Goal: Task Accomplishment & Management: Use online tool/utility

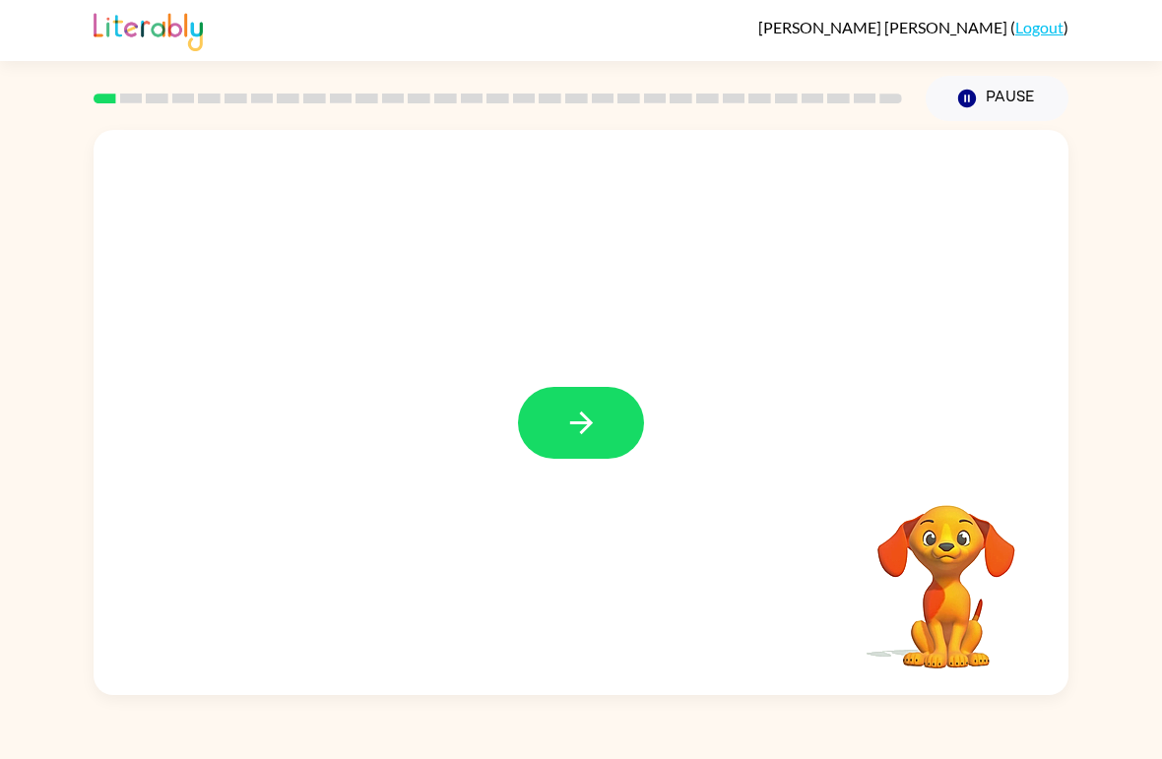
click at [567, 418] on icon "button" at bounding box center [581, 423] width 34 height 34
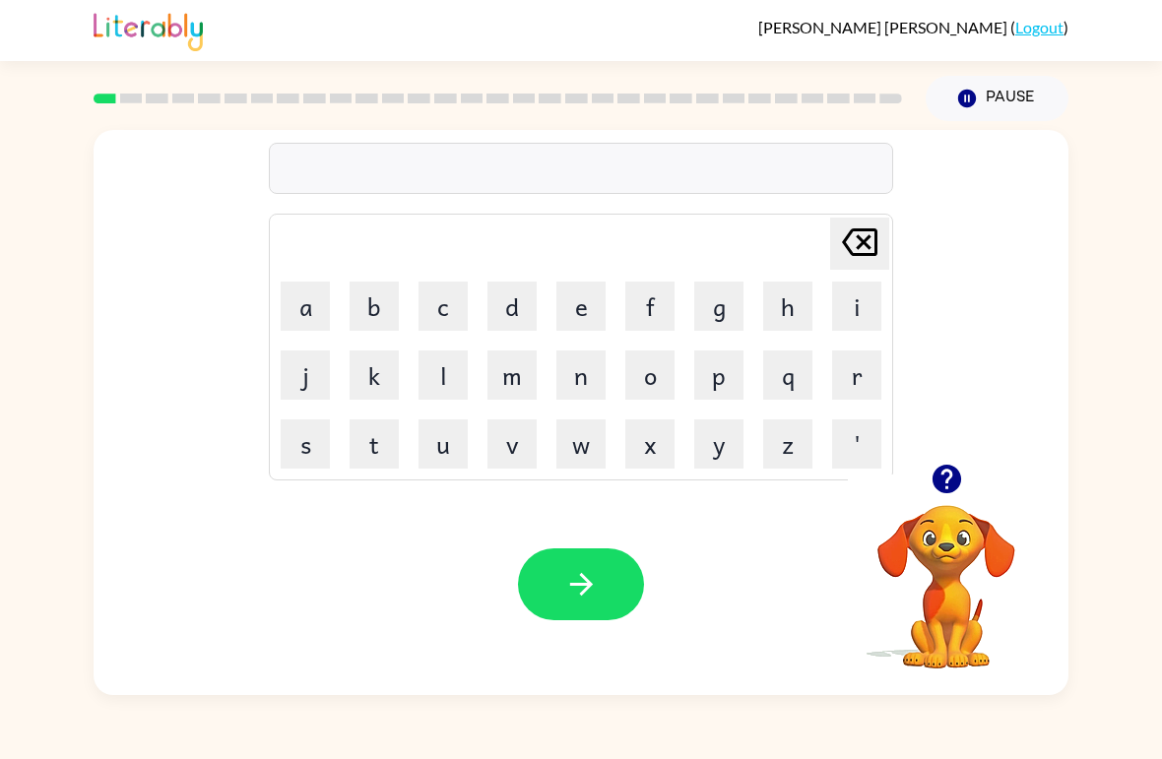
click at [866, 390] on button "r" at bounding box center [856, 375] width 49 height 49
click at [449, 421] on button "u" at bounding box center [442, 443] width 49 height 49
click at [517, 300] on button "d" at bounding box center [511, 306] width 49 height 49
click at [852, 246] on icon "Delete Delete last character input" at bounding box center [859, 242] width 47 height 47
click at [373, 302] on button "b" at bounding box center [374, 306] width 49 height 49
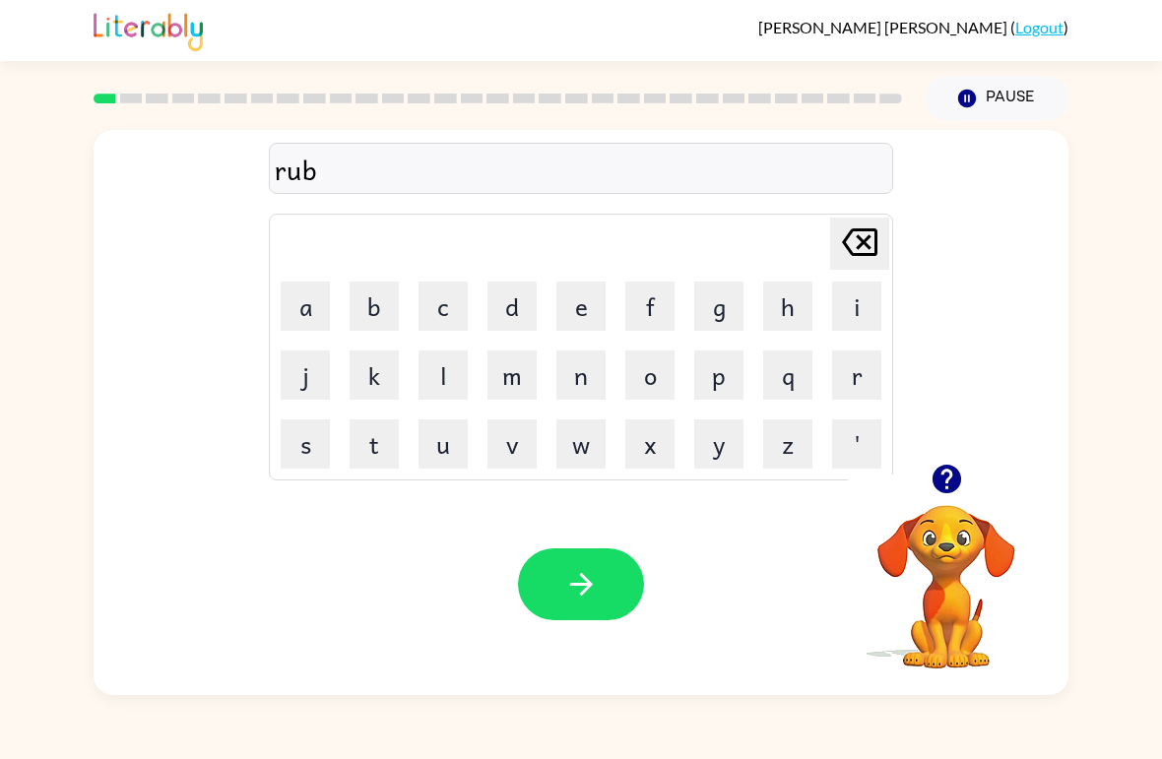
click at [614, 585] on button "button" at bounding box center [581, 584] width 126 height 72
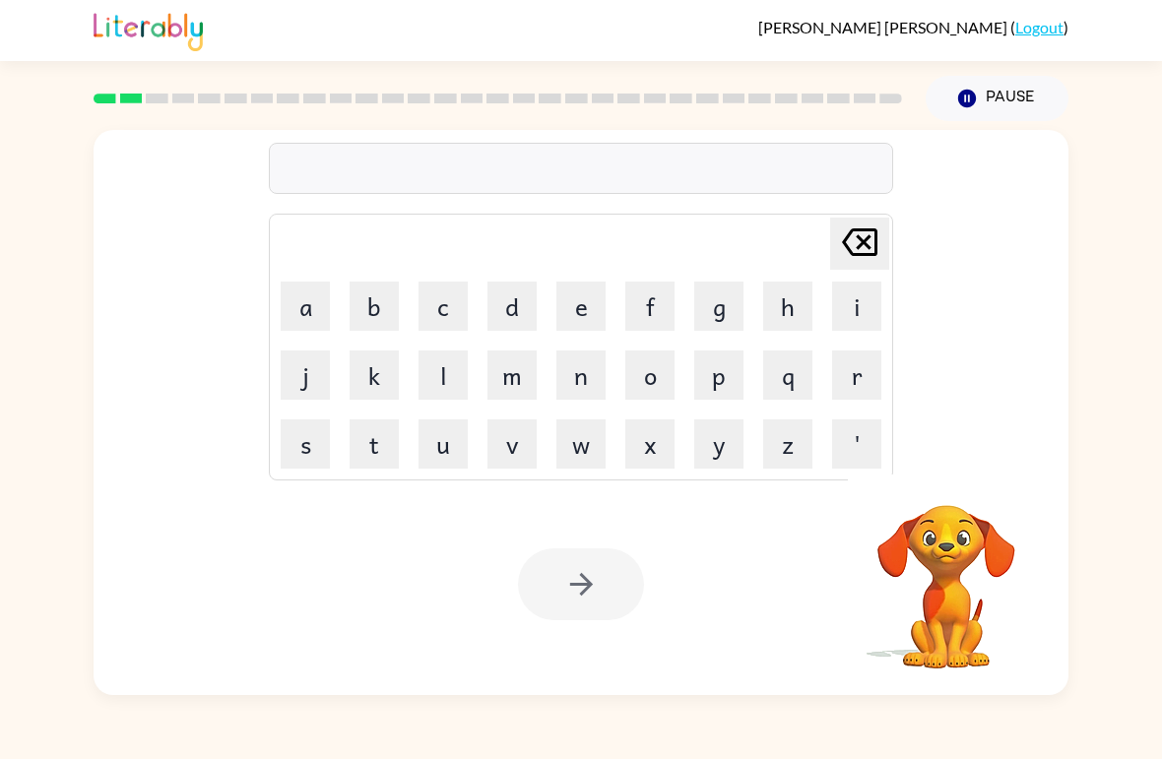
click at [517, 392] on button "m" at bounding box center [511, 375] width 49 height 49
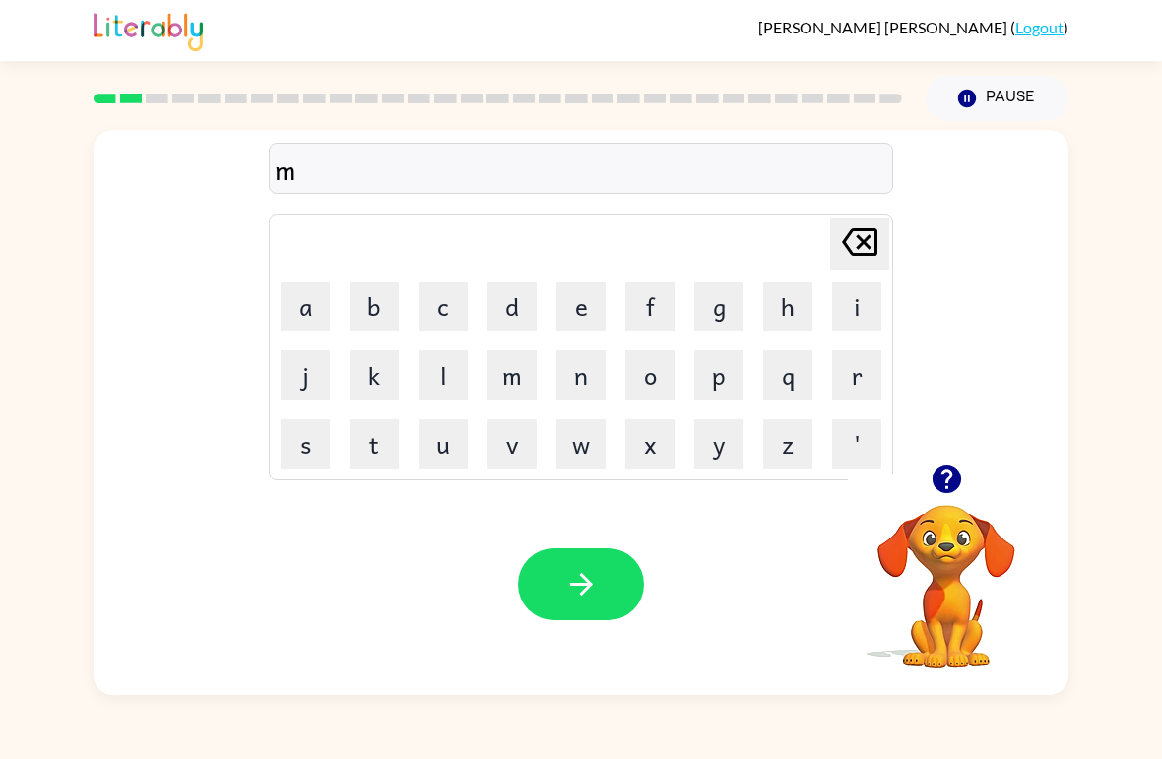
click at [665, 373] on button "o" at bounding box center [649, 375] width 49 height 49
click at [446, 456] on button "u" at bounding box center [442, 443] width 49 height 49
click at [377, 445] on button "t" at bounding box center [374, 443] width 49 height 49
click at [786, 298] on button "h" at bounding box center [787, 306] width 49 height 49
click at [610, 569] on button "button" at bounding box center [581, 584] width 126 height 72
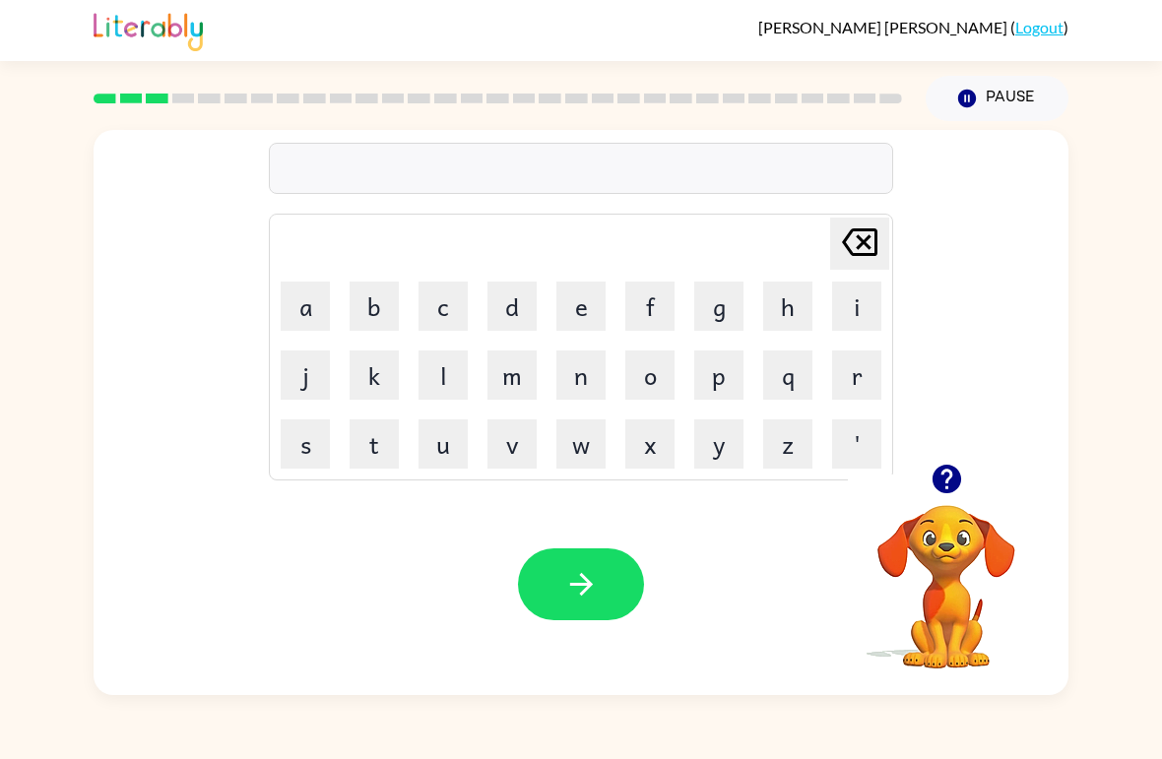
click at [521, 315] on button "d" at bounding box center [511, 306] width 49 height 49
click at [572, 294] on button "e" at bounding box center [580, 306] width 49 height 49
click at [605, 379] on button "n" at bounding box center [580, 375] width 49 height 49
click at [594, 550] on button "button" at bounding box center [581, 584] width 126 height 72
click at [722, 368] on button "p" at bounding box center [718, 375] width 49 height 49
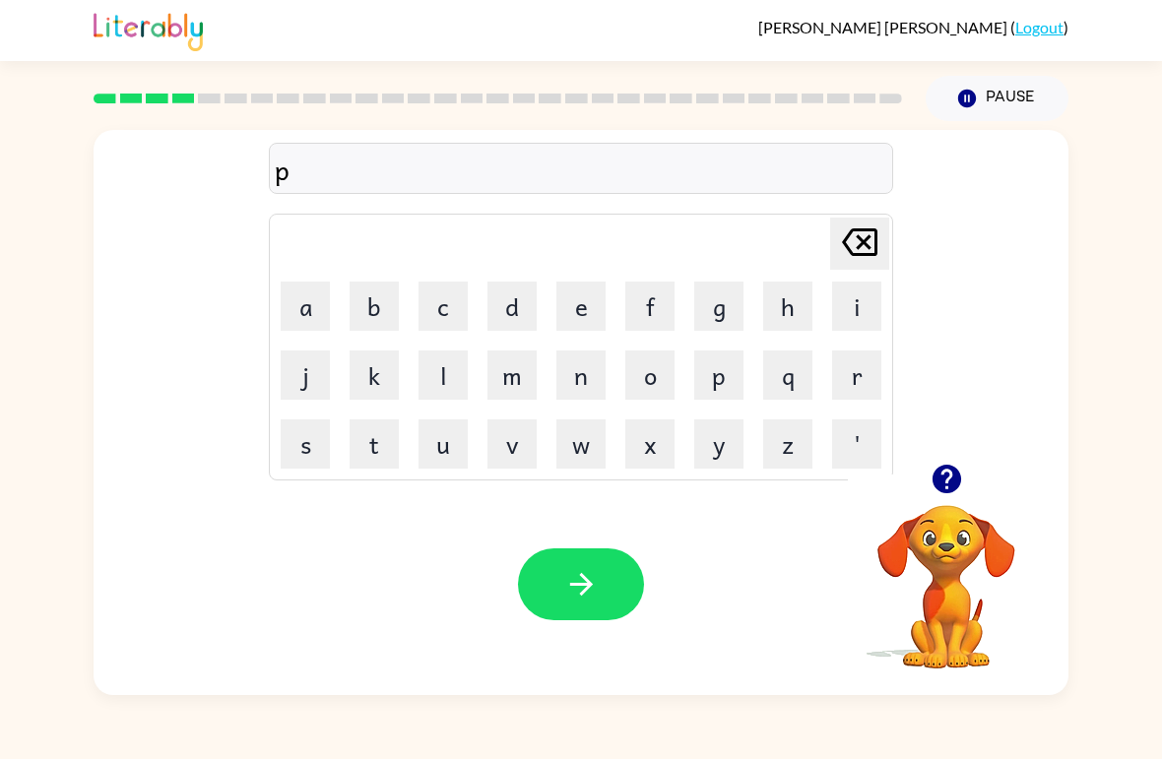
click at [858, 248] on icon at bounding box center [859, 242] width 35 height 28
click at [293, 452] on button "s" at bounding box center [305, 443] width 49 height 49
click at [707, 399] on button "p" at bounding box center [718, 375] width 49 height 49
click at [644, 375] on button "o" at bounding box center [649, 375] width 49 height 49
click at [371, 460] on button "t" at bounding box center [374, 443] width 49 height 49
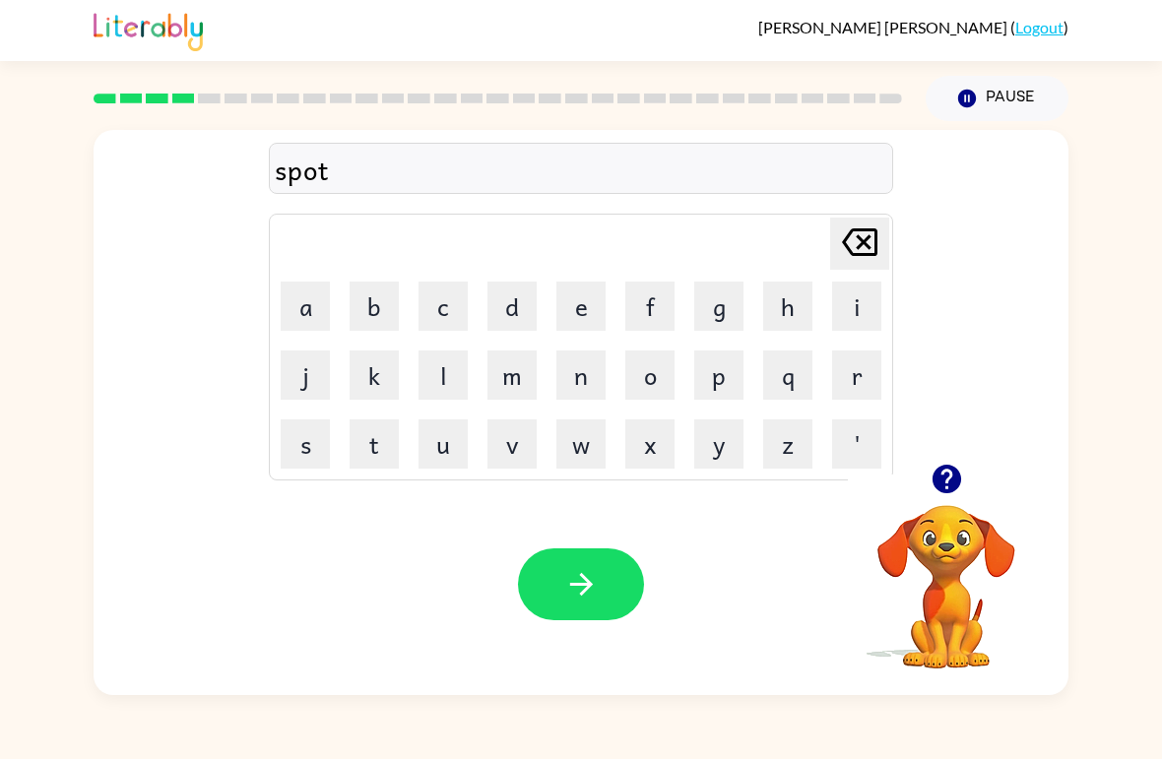
click at [579, 597] on icon "button" at bounding box center [581, 584] width 34 height 34
click at [312, 453] on button "s" at bounding box center [305, 443] width 49 height 49
click at [579, 453] on button "w" at bounding box center [580, 443] width 49 height 49
click at [588, 299] on button "e" at bounding box center [580, 306] width 49 height 49
click at [721, 381] on button "p" at bounding box center [718, 375] width 49 height 49
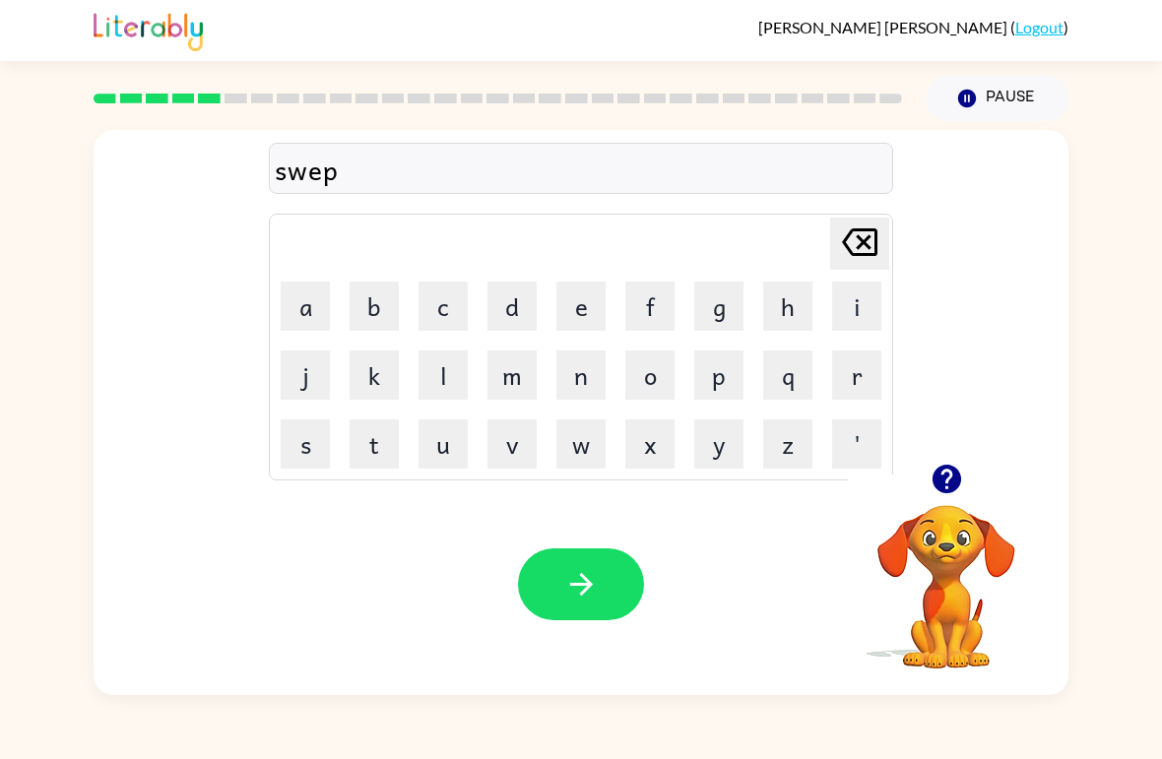
click at [375, 459] on button "t" at bounding box center [374, 443] width 49 height 49
click at [596, 294] on button "e" at bounding box center [580, 306] width 49 height 49
click at [580, 578] on icon "button" at bounding box center [581, 584] width 34 height 34
click at [732, 373] on button "p" at bounding box center [718, 375] width 49 height 49
click at [861, 303] on button "i" at bounding box center [856, 306] width 49 height 49
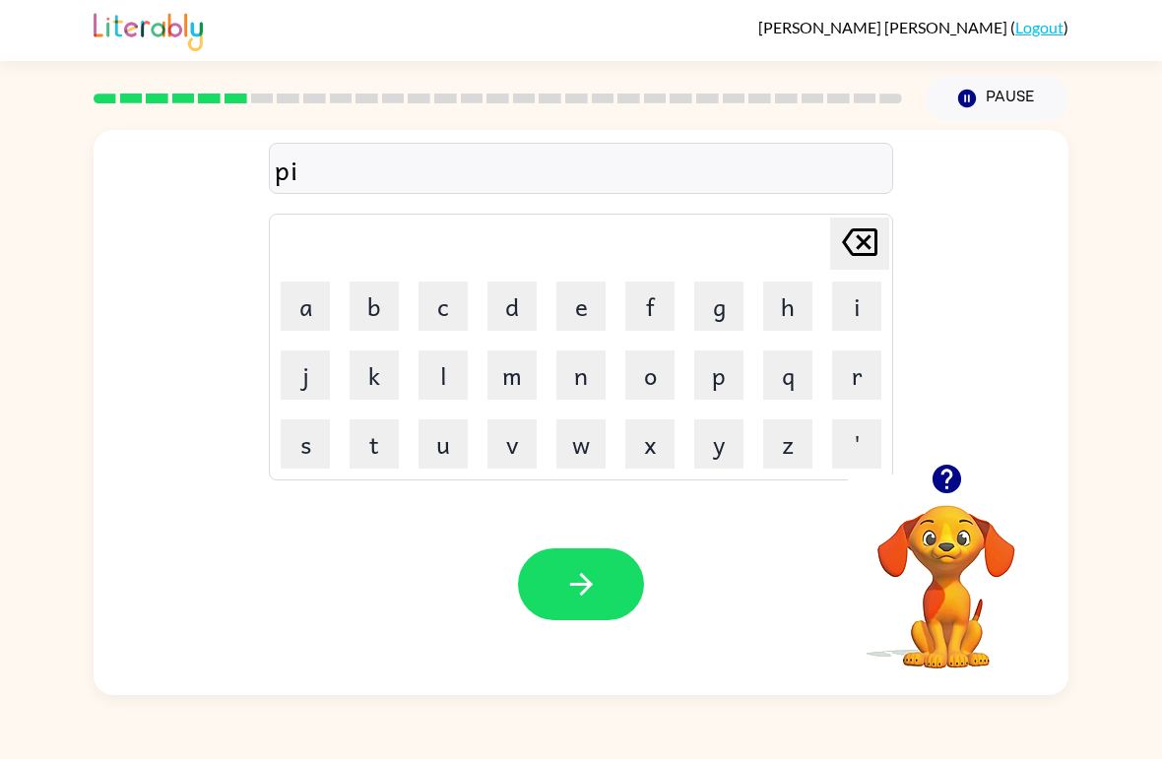
click at [586, 308] on button "e" at bounding box center [580, 306] width 49 height 49
click at [594, 585] on icon "button" at bounding box center [581, 584] width 34 height 34
click at [450, 307] on button "c" at bounding box center [442, 306] width 49 height 49
click at [299, 306] on button "a" at bounding box center [305, 306] width 49 height 49
click at [298, 305] on button "a" at bounding box center [305, 306] width 49 height 49
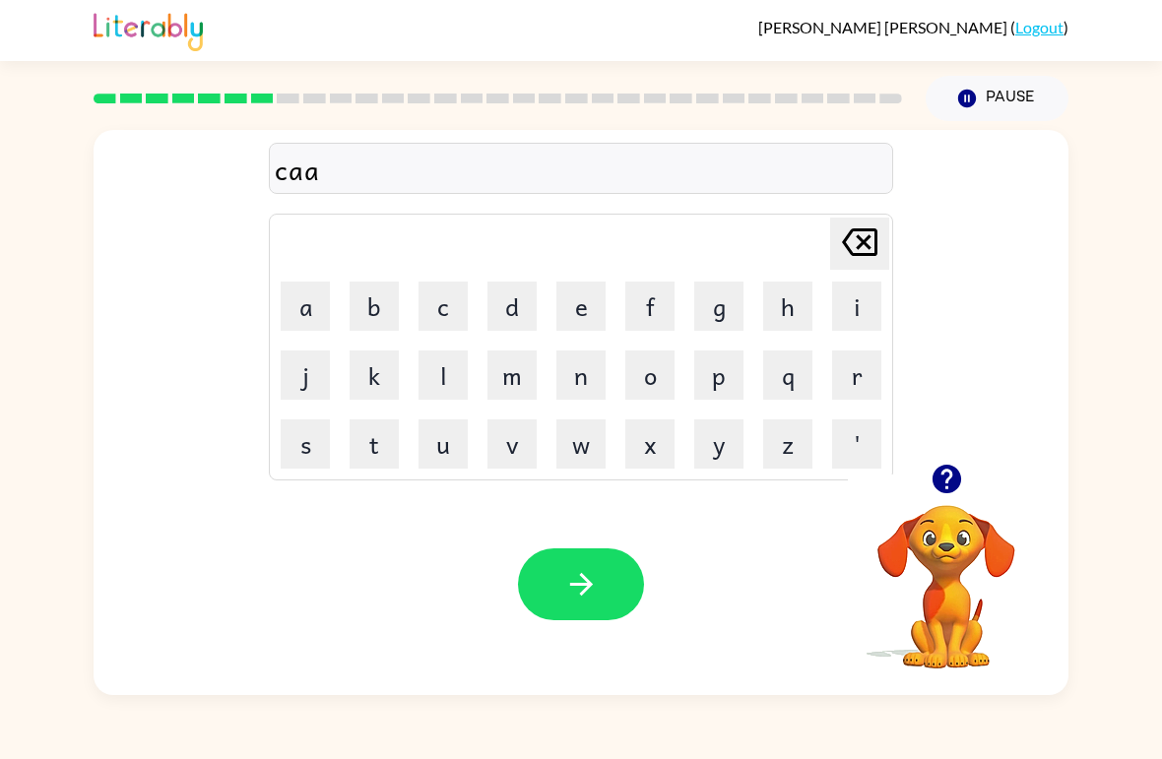
click at [869, 254] on icon at bounding box center [859, 242] width 35 height 28
click at [595, 384] on button "n" at bounding box center [580, 375] width 49 height 49
click at [510, 314] on button "d" at bounding box center [511, 306] width 49 height 49
click at [450, 387] on button "l" at bounding box center [442, 375] width 49 height 49
click at [603, 587] on button "button" at bounding box center [581, 584] width 126 height 72
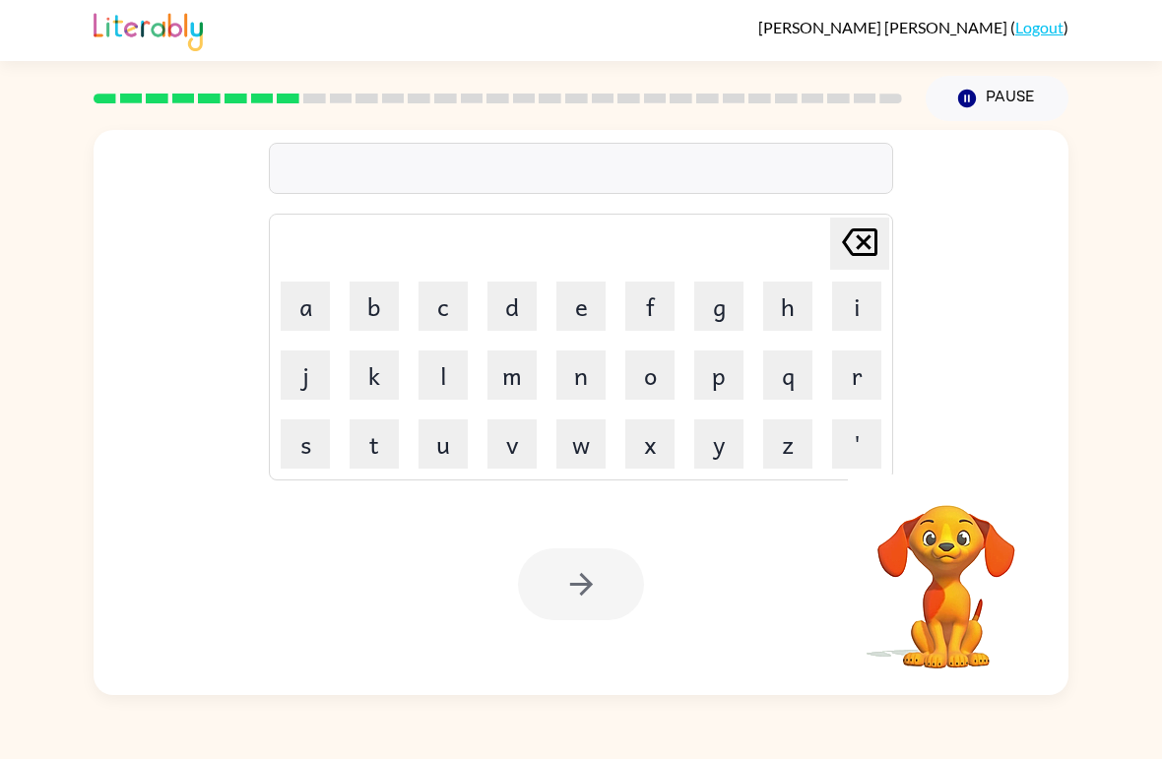
click at [383, 291] on button "b" at bounding box center [374, 306] width 49 height 49
click at [319, 313] on button "a" at bounding box center [305, 306] width 49 height 49
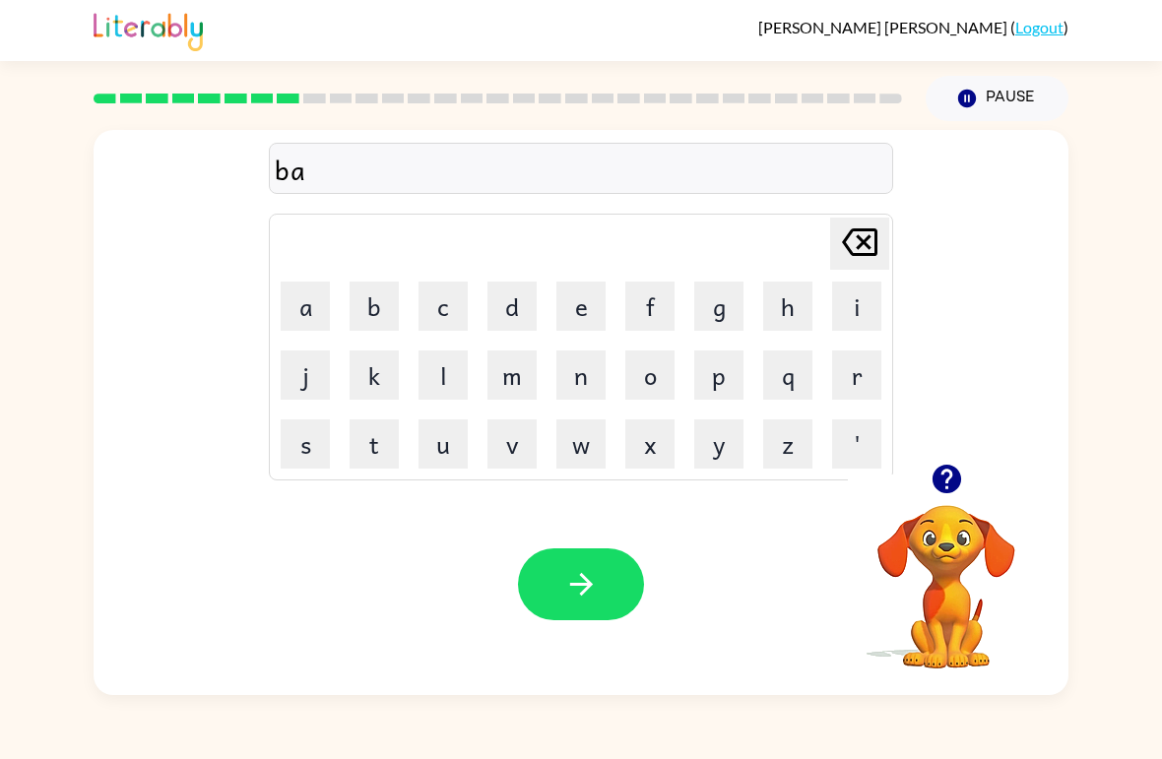
click at [386, 444] on button "t" at bounding box center [374, 443] width 49 height 49
click at [789, 306] on button "h" at bounding box center [787, 306] width 49 height 49
click at [560, 557] on button "button" at bounding box center [581, 584] width 126 height 72
click at [441, 330] on button "c" at bounding box center [442, 306] width 49 height 49
click at [449, 379] on button "l" at bounding box center [442, 375] width 49 height 49
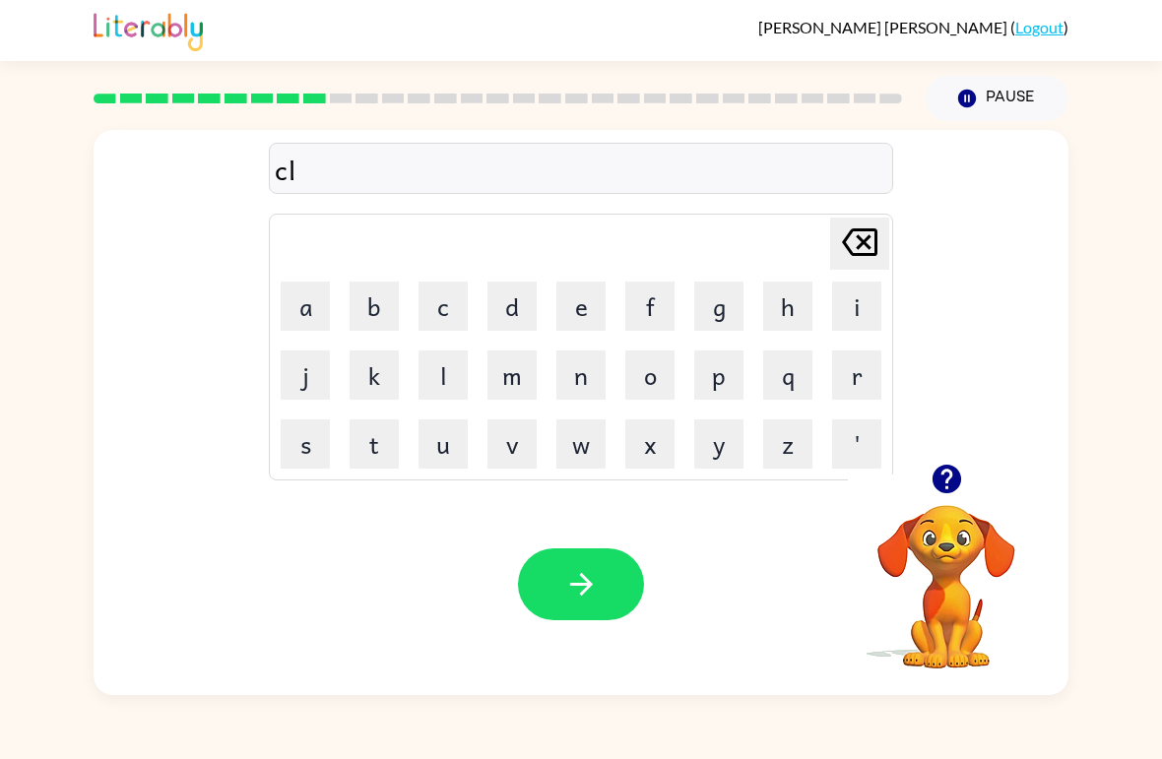
click at [669, 389] on button "o" at bounding box center [649, 375] width 49 height 49
click at [598, 458] on button "w" at bounding box center [580, 443] width 49 height 49
click at [574, 387] on button "n" at bounding box center [580, 375] width 49 height 49
click at [589, 587] on icon "button" at bounding box center [580, 584] width 23 height 23
click at [305, 446] on button "s" at bounding box center [305, 443] width 49 height 49
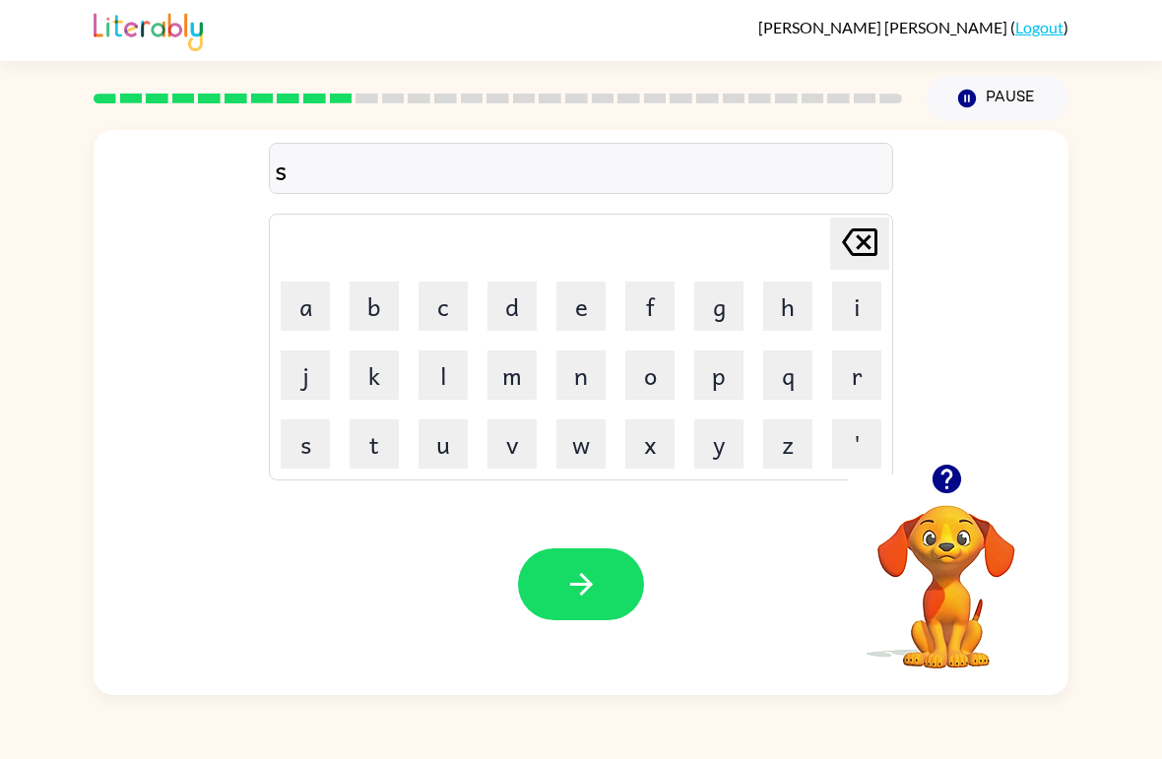
click at [803, 313] on button "h" at bounding box center [787, 306] width 49 height 49
click at [649, 364] on button "o" at bounding box center [649, 375] width 49 height 49
click at [458, 304] on button "c" at bounding box center [442, 306] width 49 height 49
click at [371, 390] on button "k" at bounding box center [374, 375] width 49 height 49
click at [582, 596] on icon "button" at bounding box center [580, 584] width 23 height 23
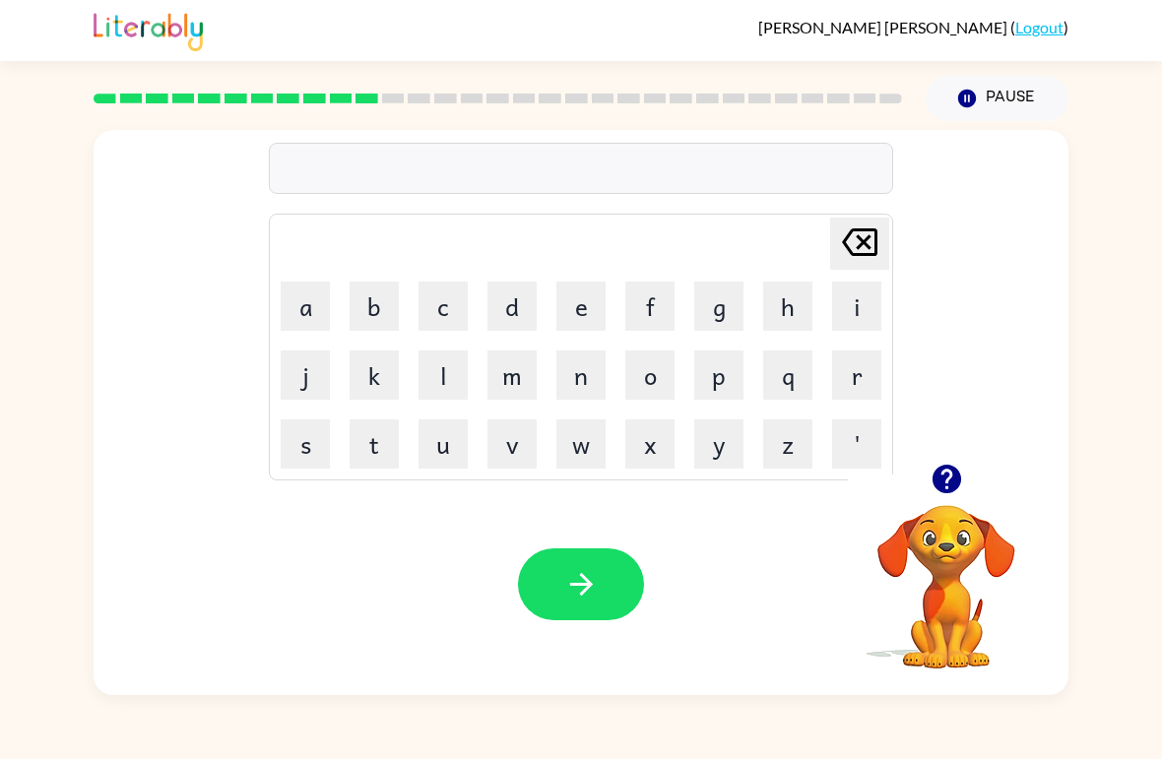
click at [718, 314] on button "g" at bounding box center [718, 306] width 49 height 49
click at [583, 318] on button "e" at bounding box center [580, 306] width 49 height 49
click at [288, 291] on button "a" at bounding box center [305, 306] width 49 height 49
click at [308, 457] on button "s" at bounding box center [305, 443] width 49 height 49
click at [579, 327] on button "e" at bounding box center [580, 306] width 49 height 49
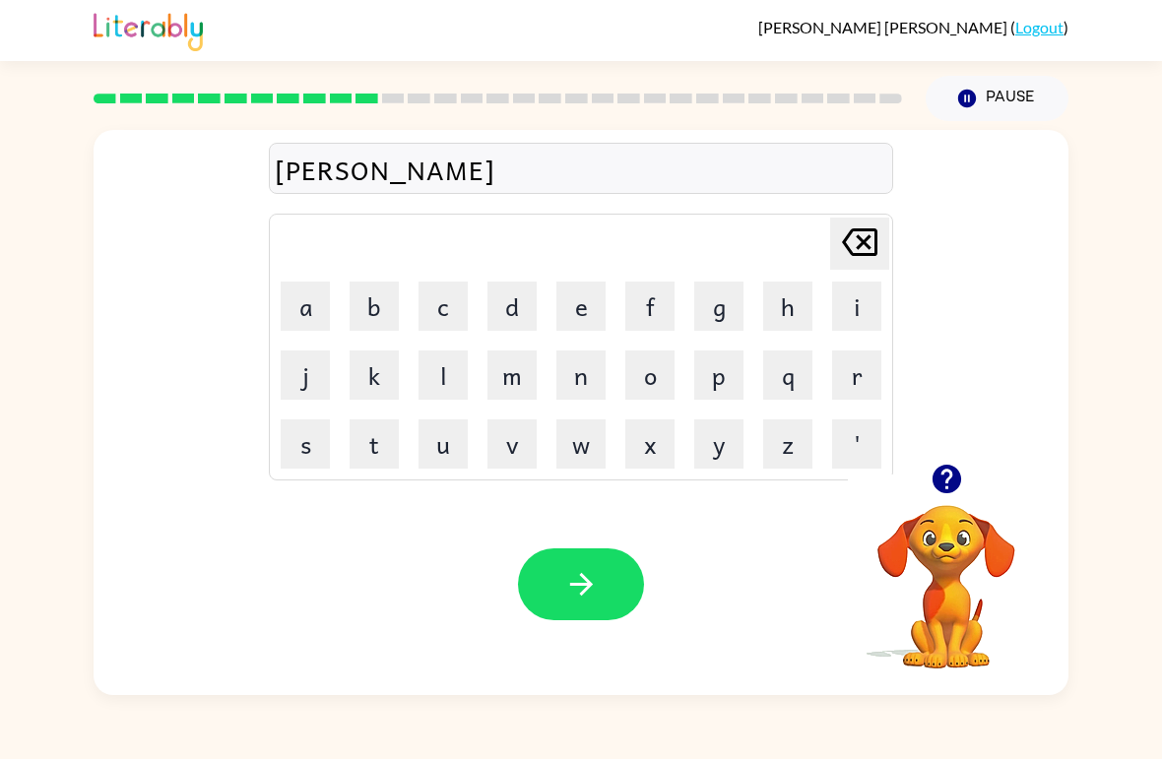
click at [867, 256] on icon at bounding box center [859, 242] width 35 height 28
click at [870, 261] on icon "Delete Delete last character input" at bounding box center [859, 242] width 47 height 47
click at [869, 260] on icon "Delete Delete last character input" at bounding box center [859, 242] width 47 height 47
click at [870, 249] on icon at bounding box center [859, 242] width 35 height 28
click at [869, 249] on icon at bounding box center [859, 242] width 35 height 28
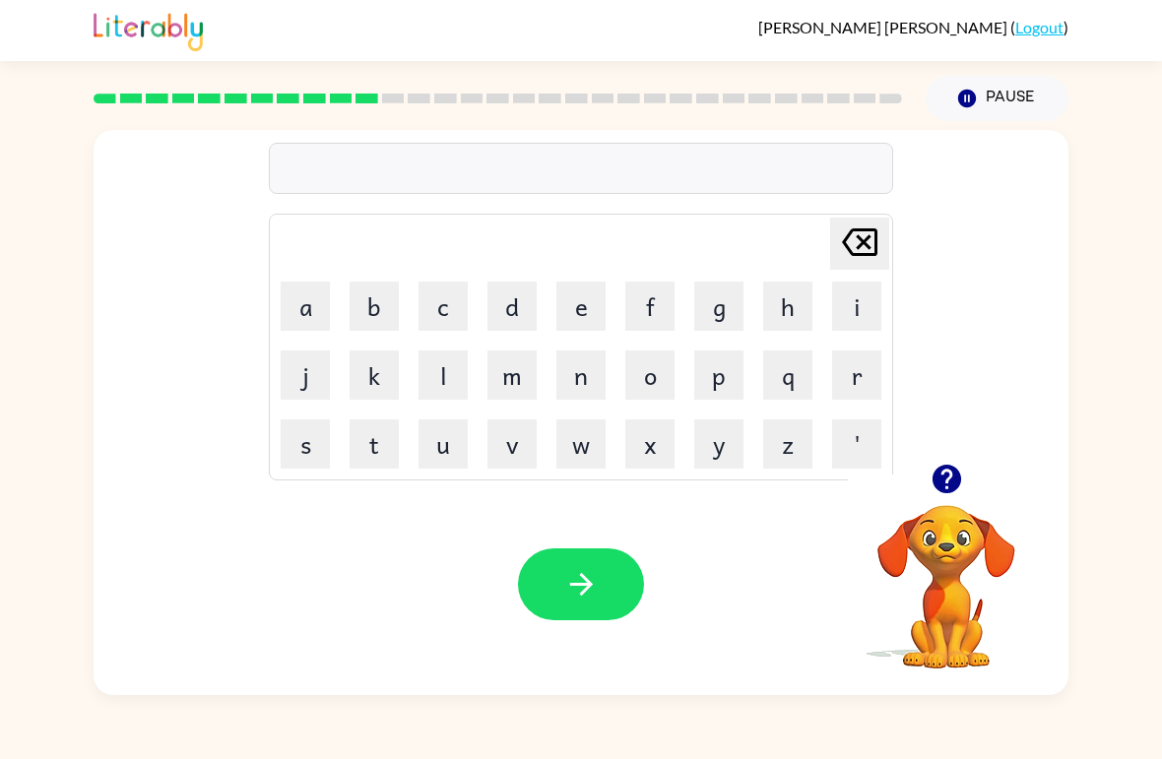
click at [866, 250] on icon "Delete Delete last character input" at bounding box center [859, 242] width 47 height 47
click at [866, 249] on icon "Delete Delete last character input" at bounding box center [859, 242] width 47 height 47
click at [707, 292] on button "g" at bounding box center [718, 306] width 49 height 49
click at [353, 295] on button "b" at bounding box center [374, 306] width 49 height 49
click at [859, 269] on div "Delete Delete last character input" at bounding box center [859, 244] width 47 height 50
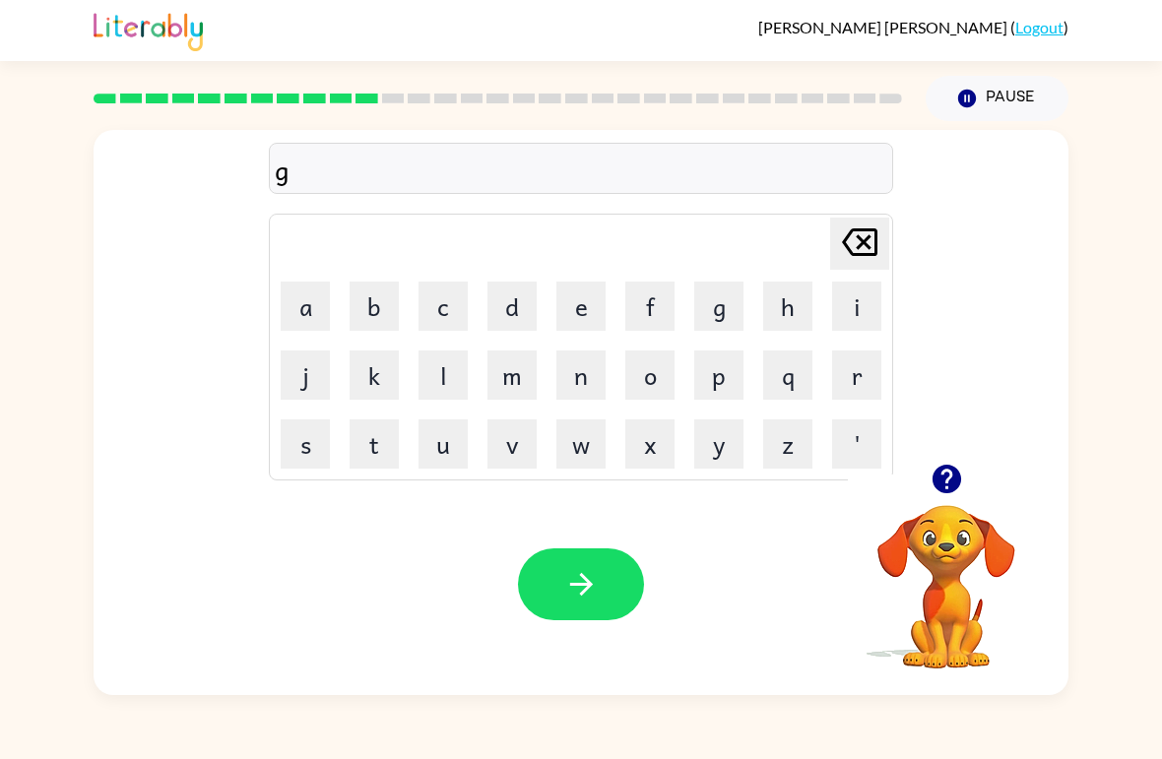
click at [309, 297] on button "a" at bounding box center [305, 306] width 49 height 49
click at [598, 298] on button "e" at bounding box center [580, 306] width 49 height 49
click at [626, 299] on button "f" at bounding box center [649, 306] width 49 height 49
click at [841, 246] on icon "Delete Delete last character input" at bounding box center [859, 242] width 47 height 47
click at [283, 462] on button "s" at bounding box center [305, 443] width 49 height 49
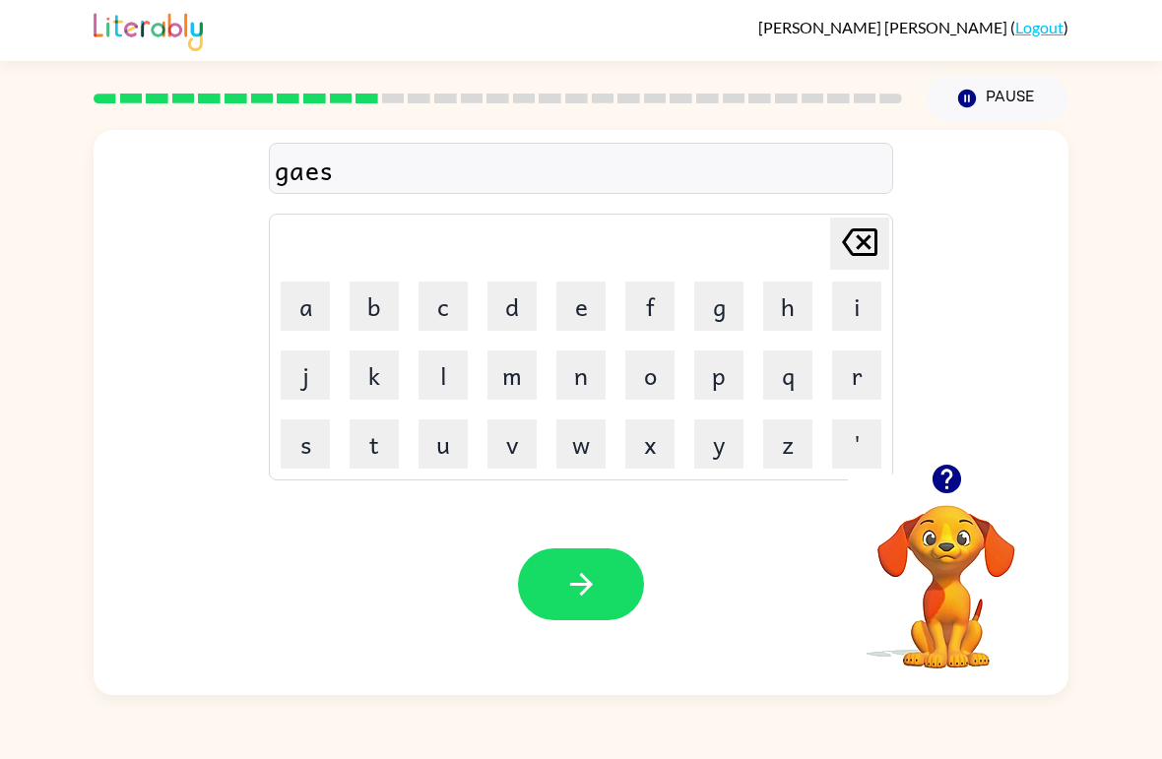
click at [602, 305] on button "e" at bounding box center [580, 306] width 49 height 49
click at [599, 602] on button "button" at bounding box center [581, 584] width 126 height 72
click at [578, 318] on button "e" at bounding box center [580, 306] width 49 height 49
click at [644, 456] on button "x" at bounding box center [649, 443] width 49 height 49
click at [710, 366] on button "p" at bounding box center [718, 375] width 49 height 49
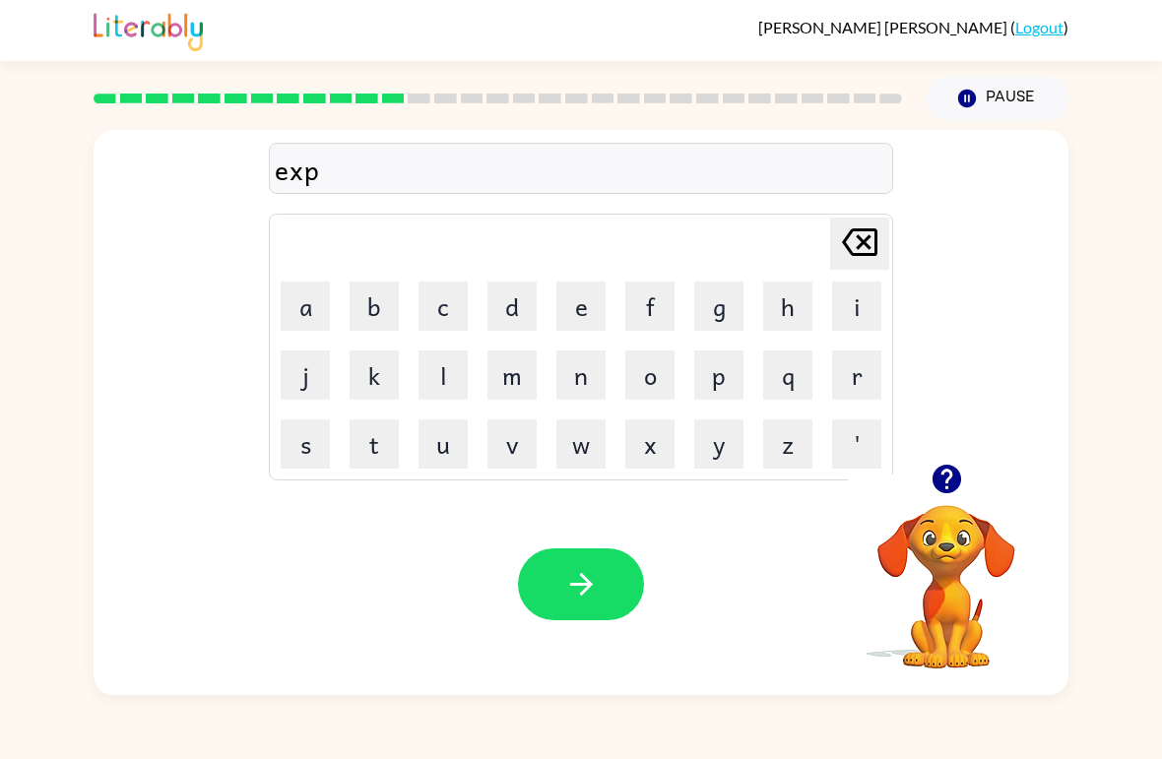
click at [453, 376] on button "l" at bounding box center [442, 375] width 49 height 49
click at [668, 390] on button "o" at bounding box center [649, 375] width 49 height 49
click at [518, 330] on button "d" at bounding box center [511, 306] width 49 height 49
click at [572, 322] on button "e" at bounding box center [580, 306] width 49 height 49
click at [577, 604] on button "button" at bounding box center [581, 584] width 126 height 72
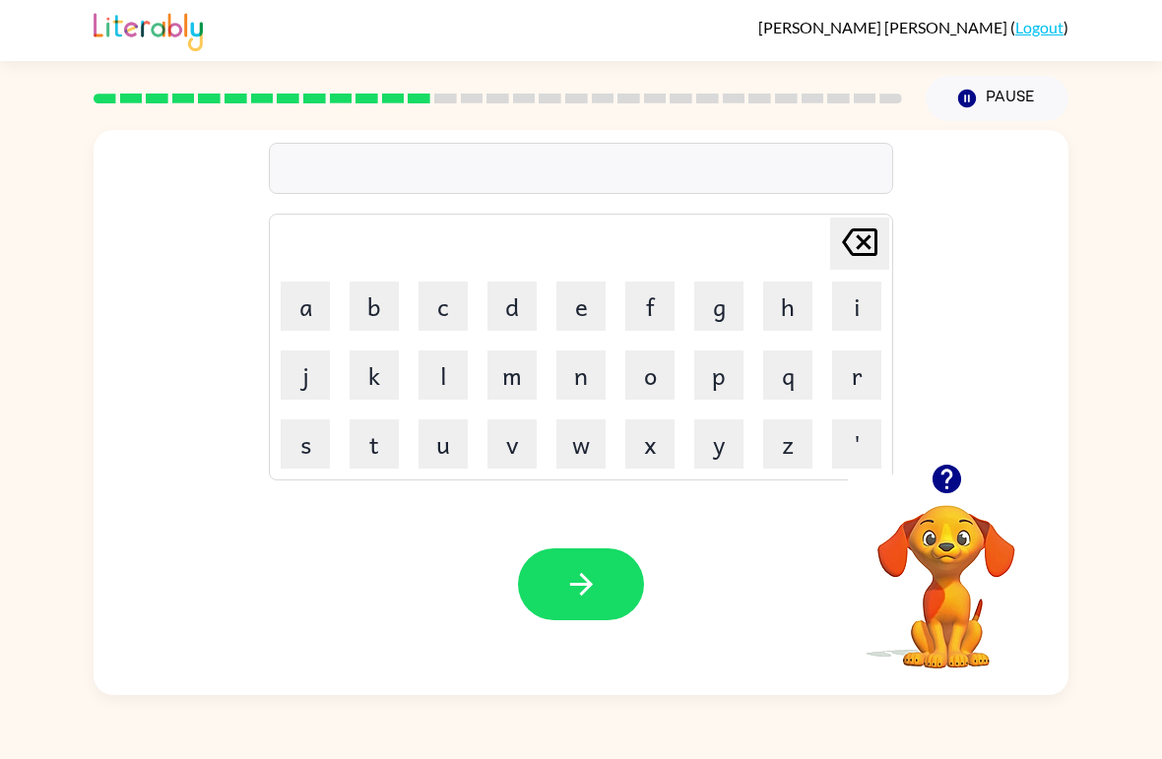
click at [313, 452] on button "s" at bounding box center [305, 443] width 49 height 49
click at [585, 436] on button "w" at bounding box center [580, 443] width 49 height 49
click at [590, 297] on button "e" at bounding box center [580, 306] width 49 height 49
click at [324, 309] on button "a" at bounding box center [305, 306] width 49 height 49
click at [375, 437] on button "t" at bounding box center [374, 443] width 49 height 49
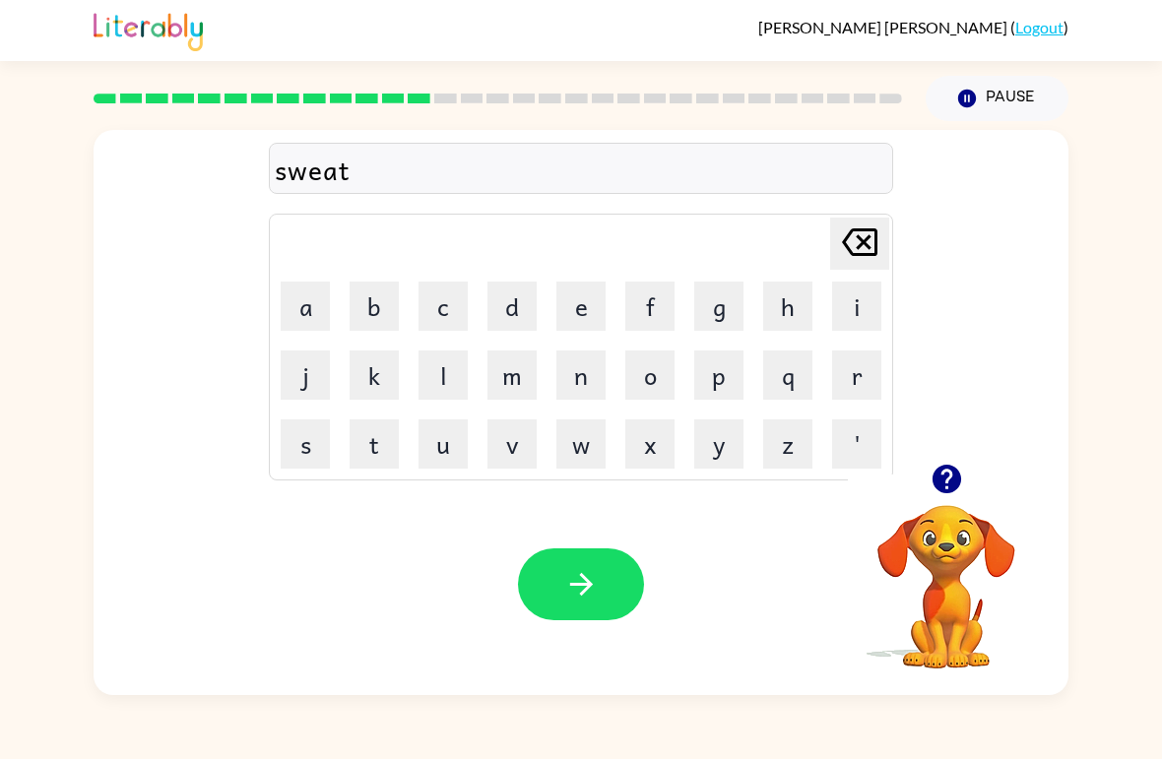
click at [586, 609] on button "button" at bounding box center [581, 584] width 126 height 72
click at [785, 302] on button "h" at bounding box center [787, 306] width 49 height 49
click at [860, 314] on button "i" at bounding box center [856, 306] width 49 height 49
click at [726, 380] on button "p" at bounding box center [718, 375] width 49 height 49
click at [641, 390] on button "o" at bounding box center [649, 375] width 49 height 49
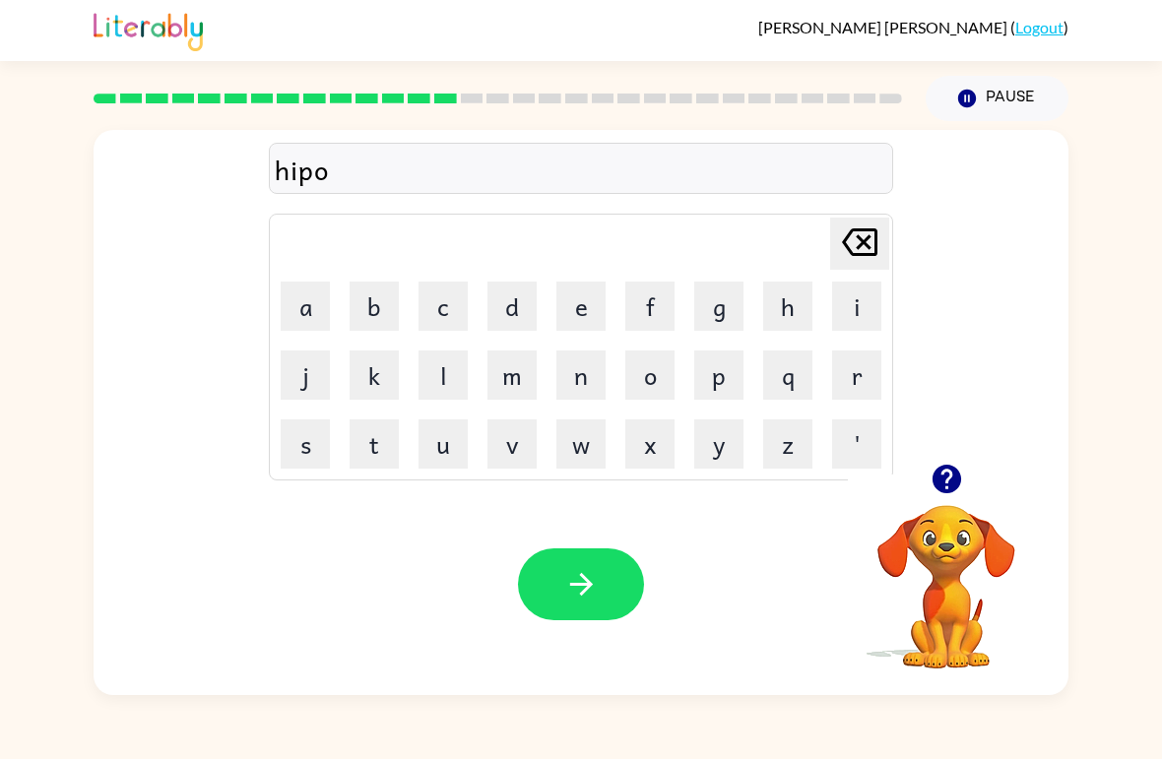
click at [588, 450] on button "w" at bounding box center [580, 443] width 49 height 49
click at [585, 323] on button "e" at bounding box center [580, 306] width 49 height 49
click at [582, 562] on button "button" at bounding box center [581, 584] width 126 height 72
click at [658, 310] on button "f" at bounding box center [649, 306] width 49 height 49
click at [648, 397] on button "o" at bounding box center [649, 375] width 49 height 49
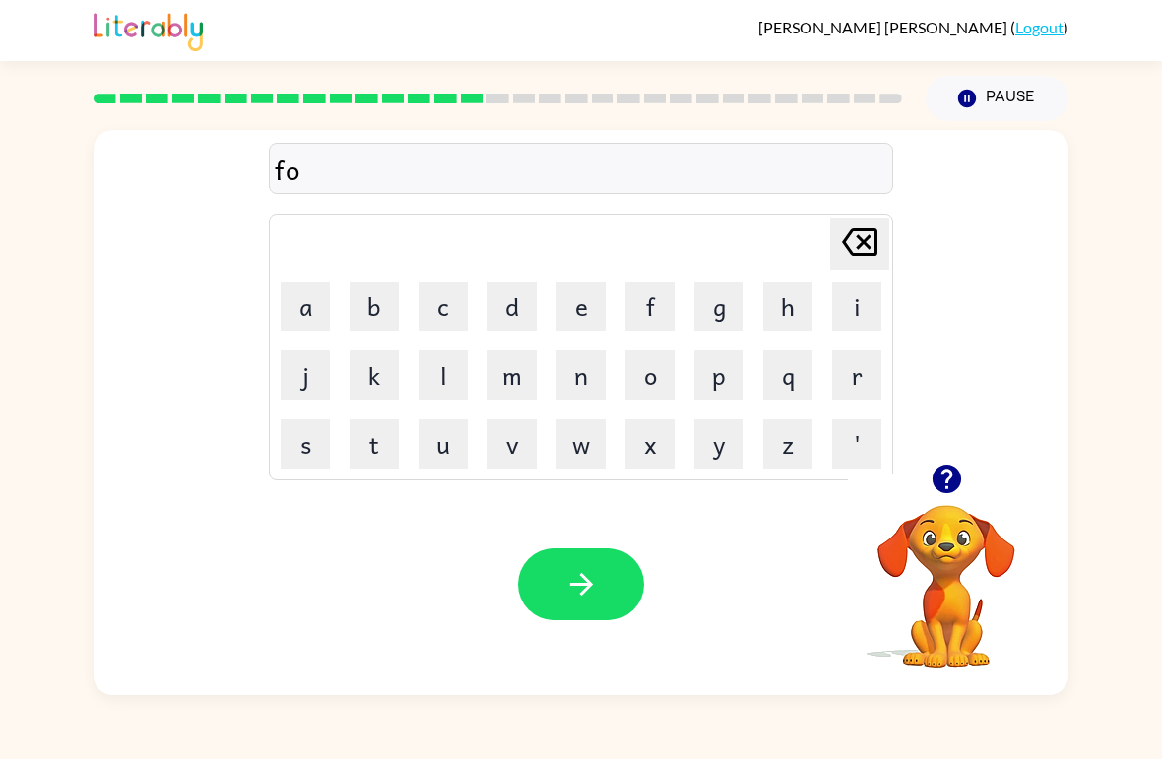
click at [604, 376] on button "n" at bounding box center [580, 375] width 49 height 49
click at [857, 251] on icon "Delete Delete last character input" at bounding box center [859, 242] width 47 height 47
click at [867, 386] on button "r" at bounding box center [856, 375] width 49 height 49
click at [464, 313] on button "c" at bounding box center [442, 306] width 49 height 49
click at [386, 377] on button "k" at bounding box center [374, 375] width 49 height 49
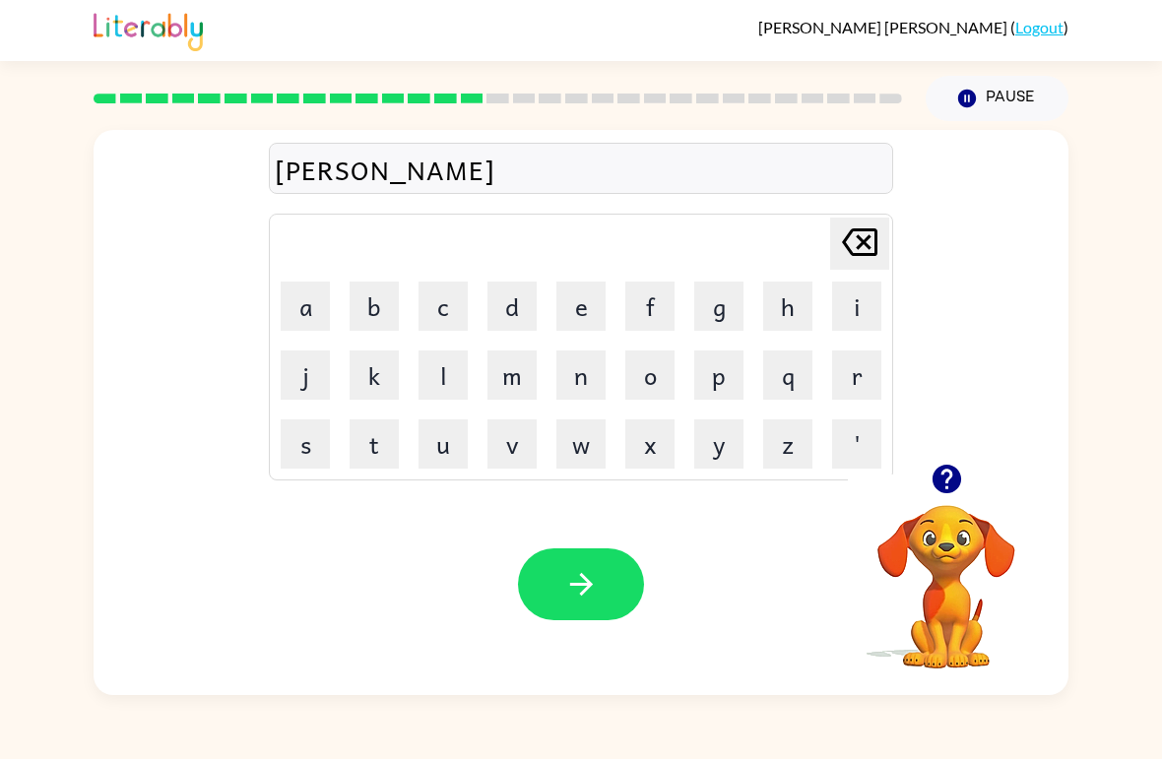
click at [620, 579] on button "button" at bounding box center [581, 584] width 126 height 72
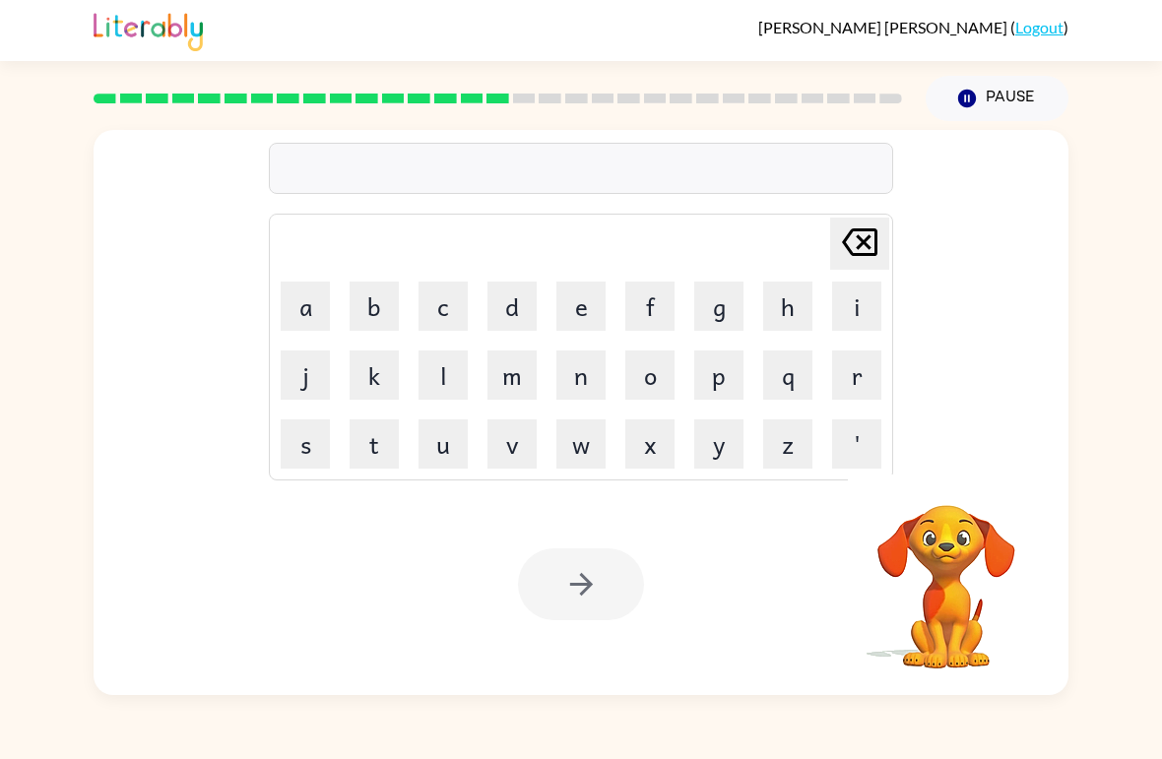
click at [581, 468] on button "w" at bounding box center [580, 443] width 49 height 49
click at [602, 298] on button "e" at bounding box center [580, 306] width 49 height 49
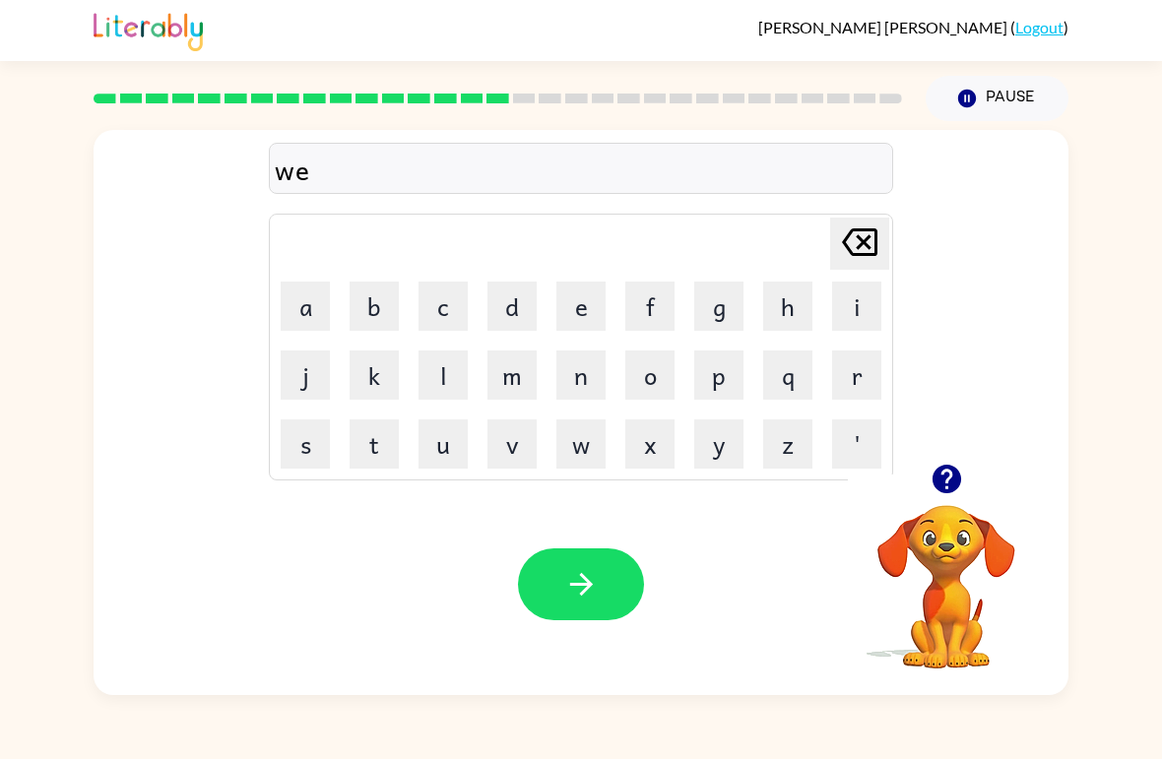
click at [376, 304] on button "b" at bounding box center [374, 306] width 49 height 49
click at [577, 567] on button "button" at bounding box center [581, 584] width 126 height 72
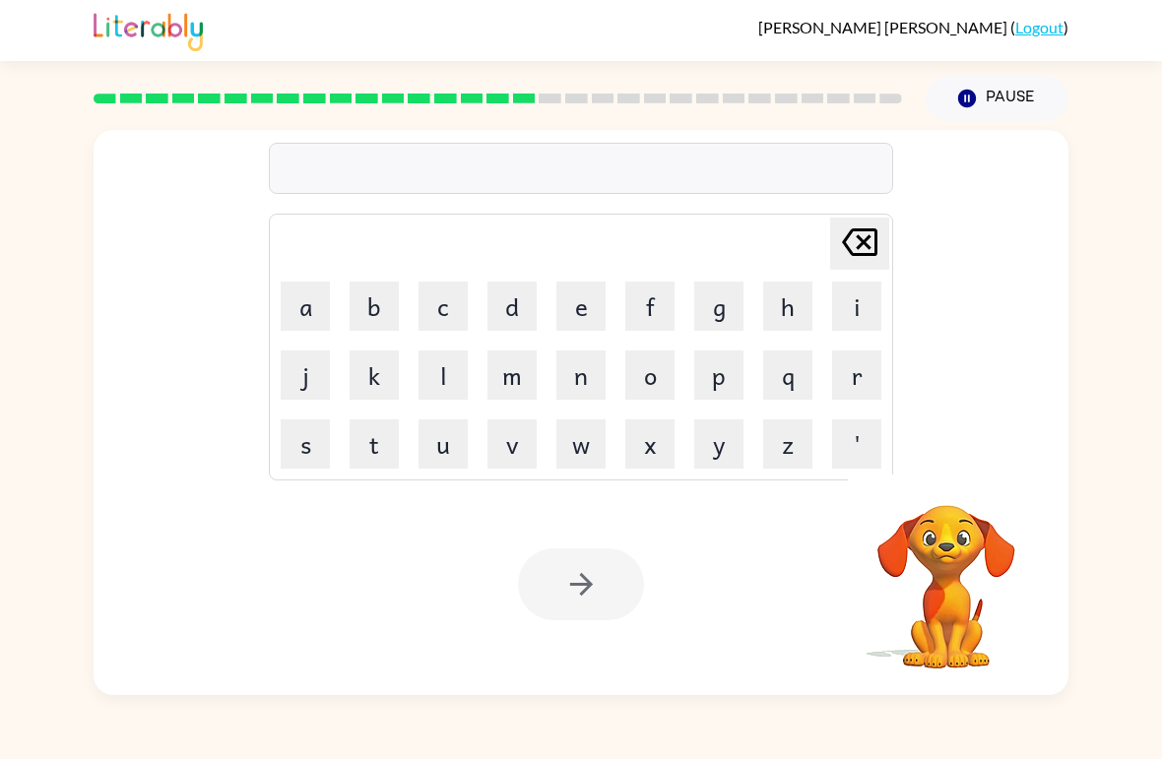
click at [310, 447] on button "s" at bounding box center [305, 443] width 49 height 49
click at [450, 375] on button "l" at bounding box center [442, 375] width 49 height 49
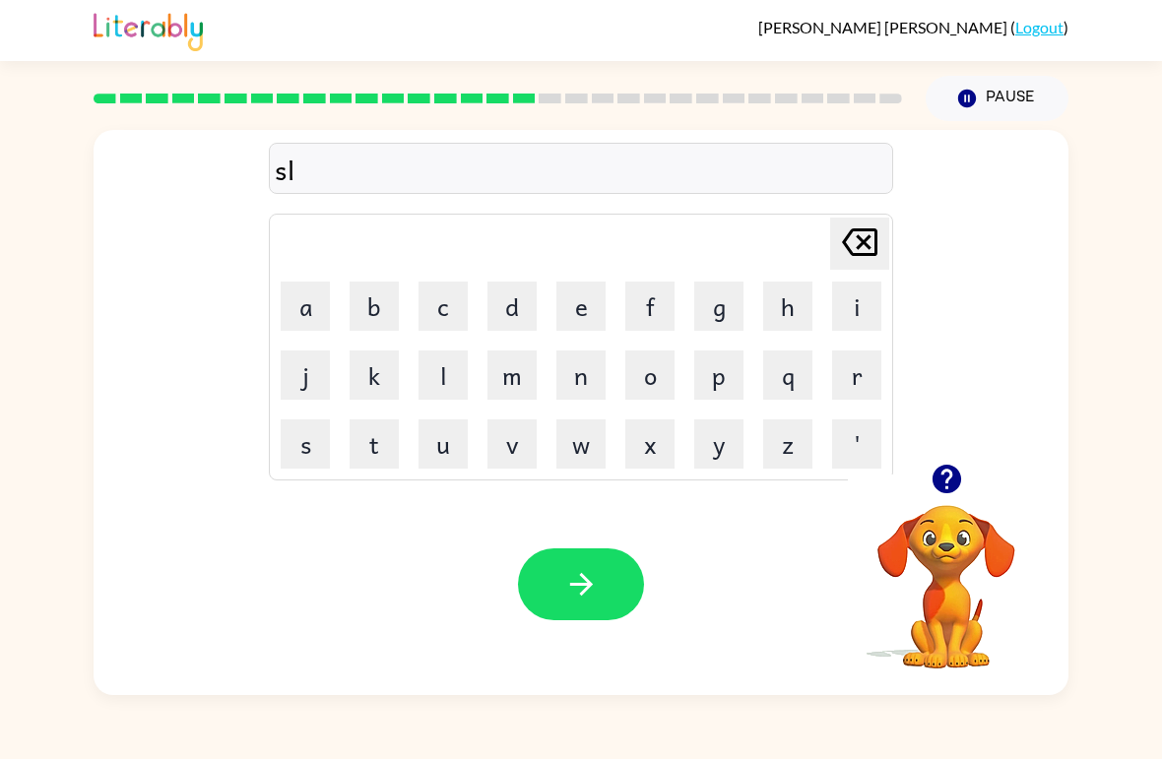
click at [603, 302] on button "e" at bounding box center [580, 306] width 49 height 49
click at [740, 373] on button "p" at bounding box center [718, 375] width 49 height 49
click at [747, 380] on td "p" at bounding box center [718, 375] width 67 height 67
click at [388, 447] on button "t" at bounding box center [374, 443] width 49 height 49
click at [608, 607] on button "button" at bounding box center [581, 584] width 126 height 72
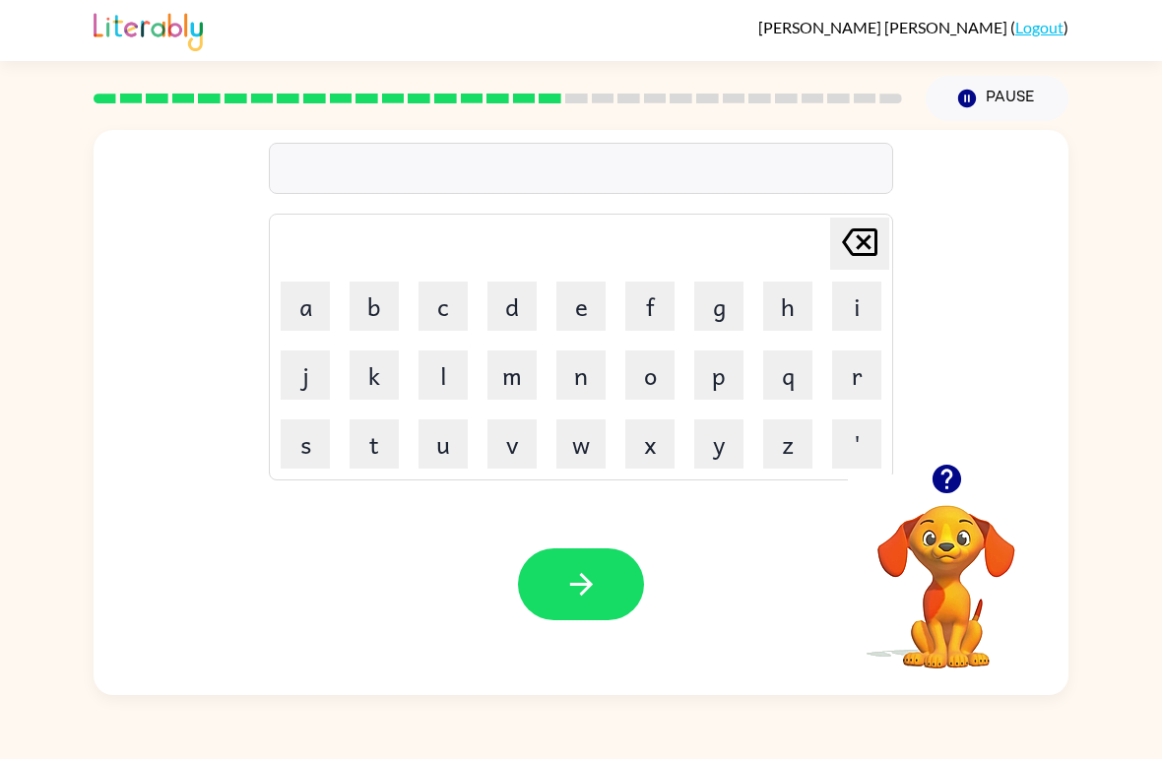
click at [798, 308] on button "h" at bounding box center [787, 306] width 49 height 49
click at [312, 308] on button "a" at bounding box center [305, 306] width 49 height 49
click at [871, 369] on button "r" at bounding box center [856, 375] width 49 height 49
click at [513, 297] on button "d" at bounding box center [511, 306] width 49 height 49
click at [615, 312] on table "Delete Delete last character input a b c d e f g h i j k l m n o p q r s t u v …" at bounding box center [581, 347] width 622 height 265
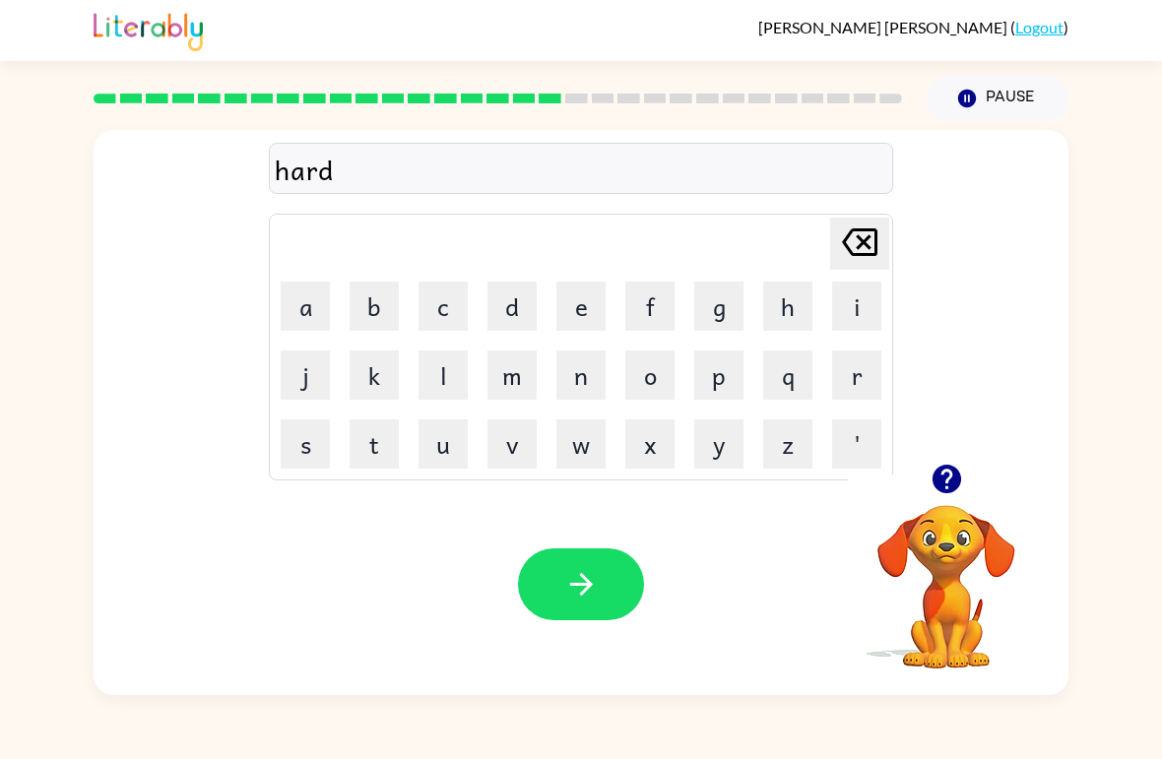
click at [601, 309] on button "e" at bounding box center [580, 306] width 49 height 49
click at [858, 268] on div "Delete Delete last character input" at bounding box center [859, 244] width 47 height 50
click at [594, 591] on icon "button" at bounding box center [581, 584] width 34 height 34
click at [860, 366] on button "r" at bounding box center [856, 375] width 49 height 49
click at [658, 373] on button "o" at bounding box center [649, 375] width 49 height 49
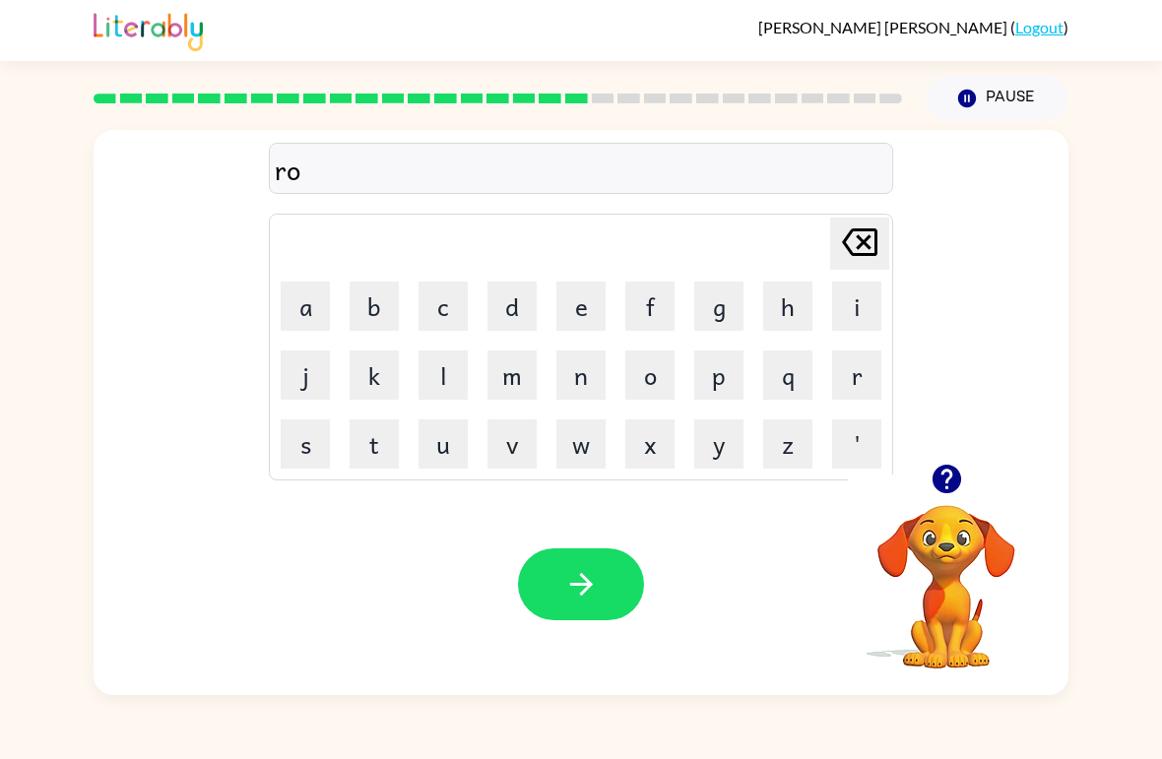
click at [493, 272] on table "Delete Delete last character input a b c d e f g h i j k l m n o p q r s t u v …" at bounding box center [581, 347] width 622 height 265
click at [523, 327] on button "d" at bounding box center [511, 306] width 49 height 49
click at [580, 604] on button "button" at bounding box center [581, 584] width 126 height 72
click at [946, 480] on icon "button" at bounding box center [945, 479] width 29 height 29
click at [955, 466] on icon "button" at bounding box center [947, 479] width 34 height 34
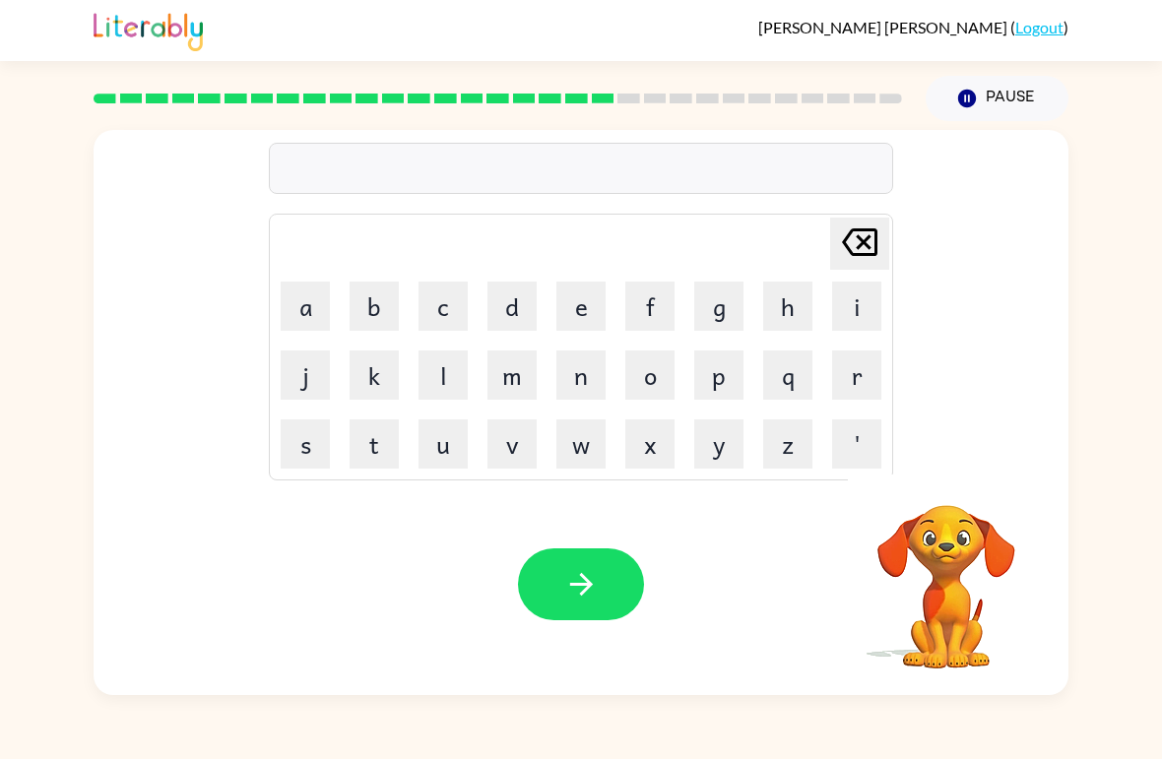
click at [868, 375] on button "r" at bounding box center [856, 375] width 49 height 49
click at [582, 303] on button "e" at bounding box center [580, 306] width 49 height 49
click at [320, 316] on button "a" at bounding box center [305, 306] width 49 height 49
click at [323, 455] on button "s" at bounding box center [305, 443] width 49 height 49
click at [391, 454] on button "t" at bounding box center [374, 443] width 49 height 49
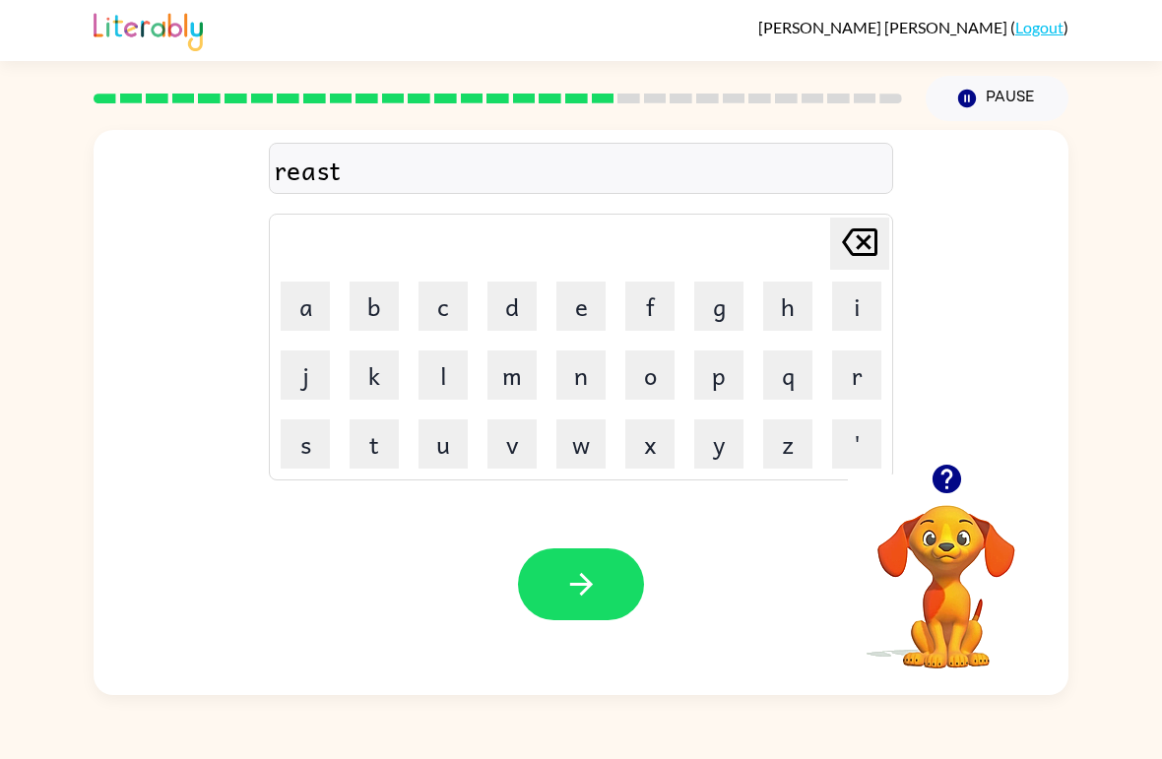
click at [584, 313] on button "e" at bounding box center [580, 306] width 49 height 49
click at [521, 325] on button "d" at bounding box center [511, 306] width 49 height 49
click at [579, 563] on button "button" at bounding box center [581, 584] width 126 height 72
click at [599, 440] on button "w" at bounding box center [580, 443] width 49 height 49
click at [326, 306] on button "a" at bounding box center [305, 306] width 49 height 49
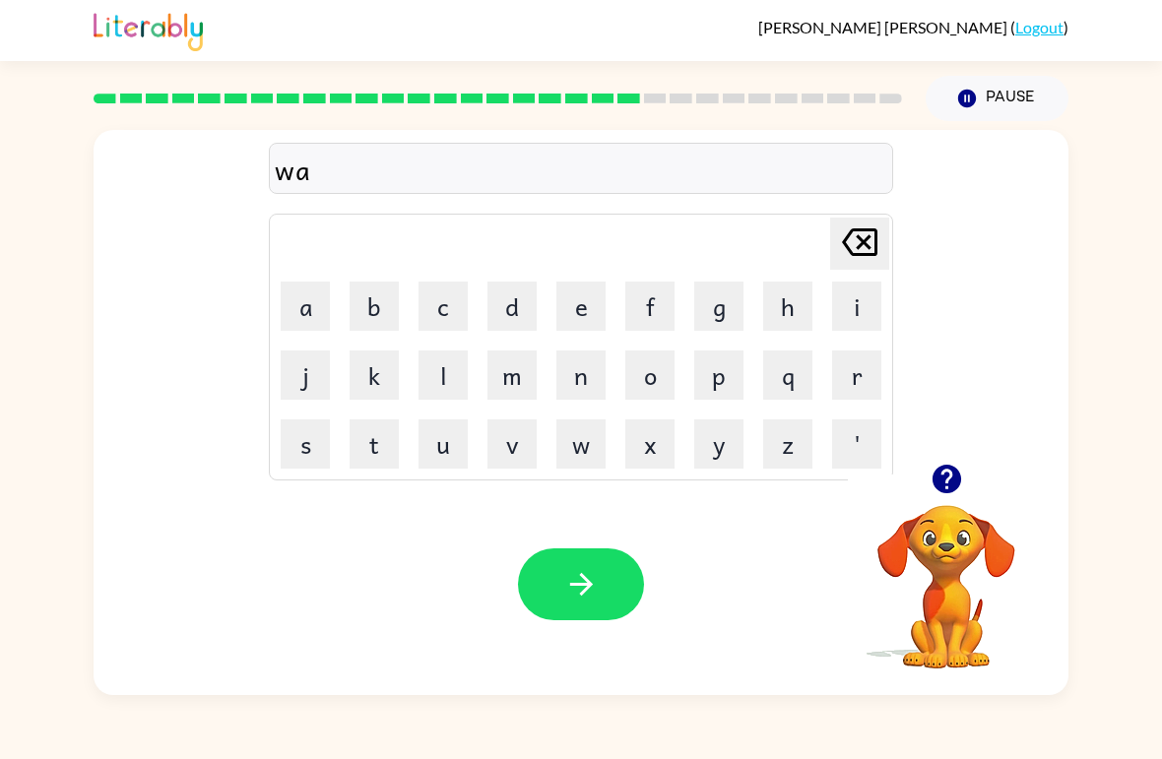
click at [441, 289] on button "c" at bounding box center [442, 306] width 49 height 49
click at [361, 397] on button "k" at bounding box center [374, 375] width 49 height 49
click at [564, 292] on button "e" at bounding box center [580, 306] width 49 height 49
click at [599, 566] on button "button" at bounding box center [581, 584] width 126 height 72
click at [318, 430] on button "s" at bounding box center [305, 443] width 49 height 49
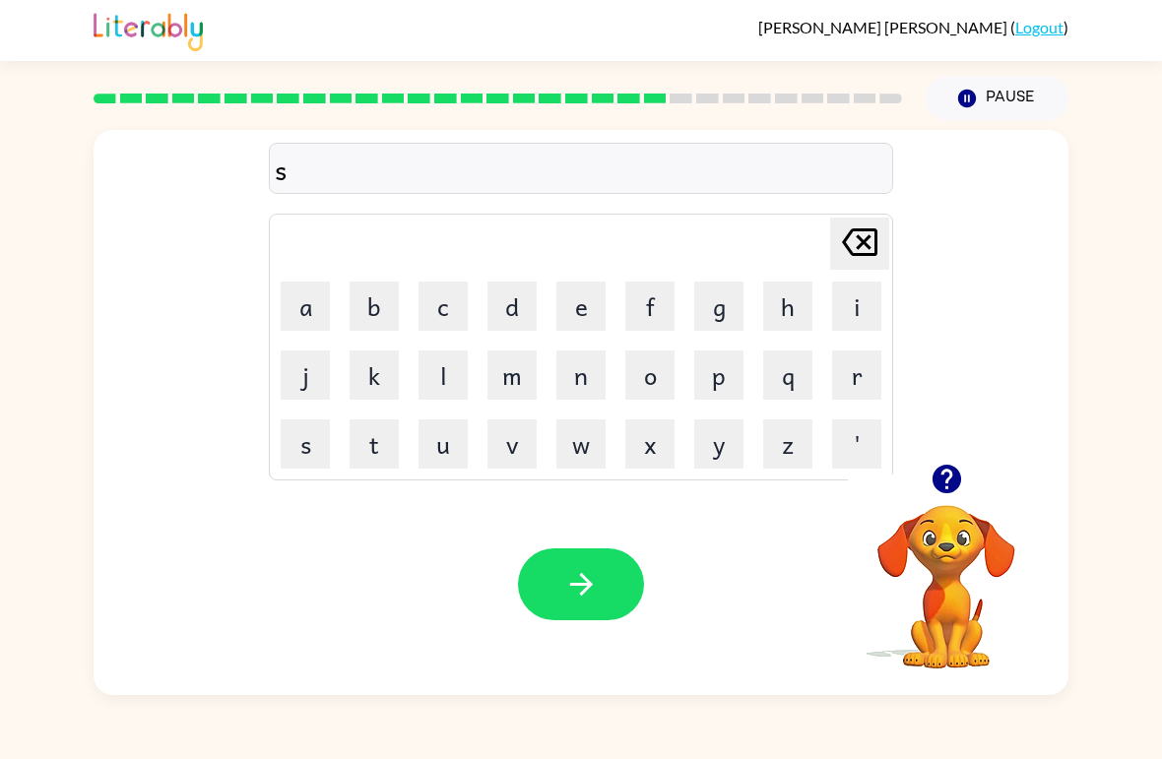
click at [584, 374] on button "n" at bounding box center [580, 375] width 49 height 49
click at [671, 380] on button "o" at bounding box center [649, 375] width 49 height 49
click at [583, 465] on button "w" at bounding box center [580, 443] width 49 height 49
click at [520, 362] on button "m" at bounding box center [511, 375] width 49 height 49
click at [313, 297] on button "a" at bounding box center [305, 306] width 49 height 49
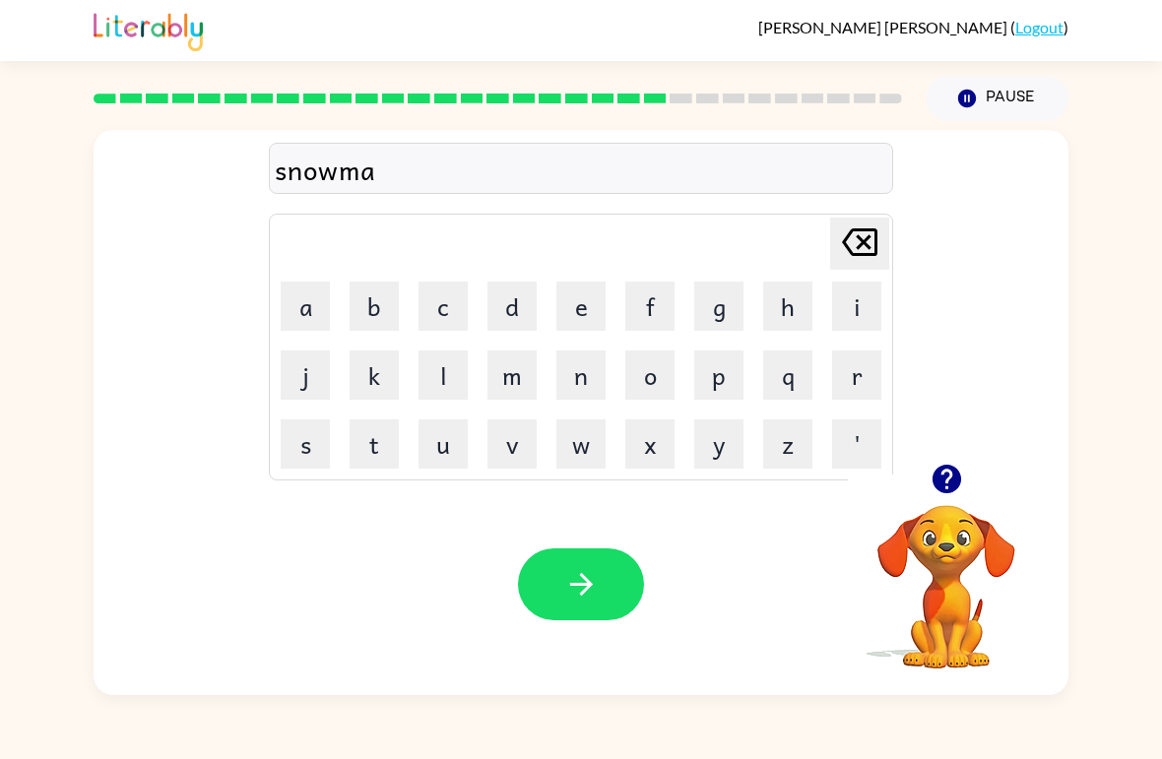
click at [601, 360] on button "n" at bounding box center [580, 375] width 49 height 49
click at [621, 583] on button "button" at bounding box center [581, 584] width 126 height 72
click at [601, 443] on button "w" at bounding box center [580, 443] width 49 height 49
click at [869, 307] on button "i" at bounding box center [856, 306] width 49 height 49
click at [601, 356] on button "n" at bounding box center [580, 375] width 49 height 49
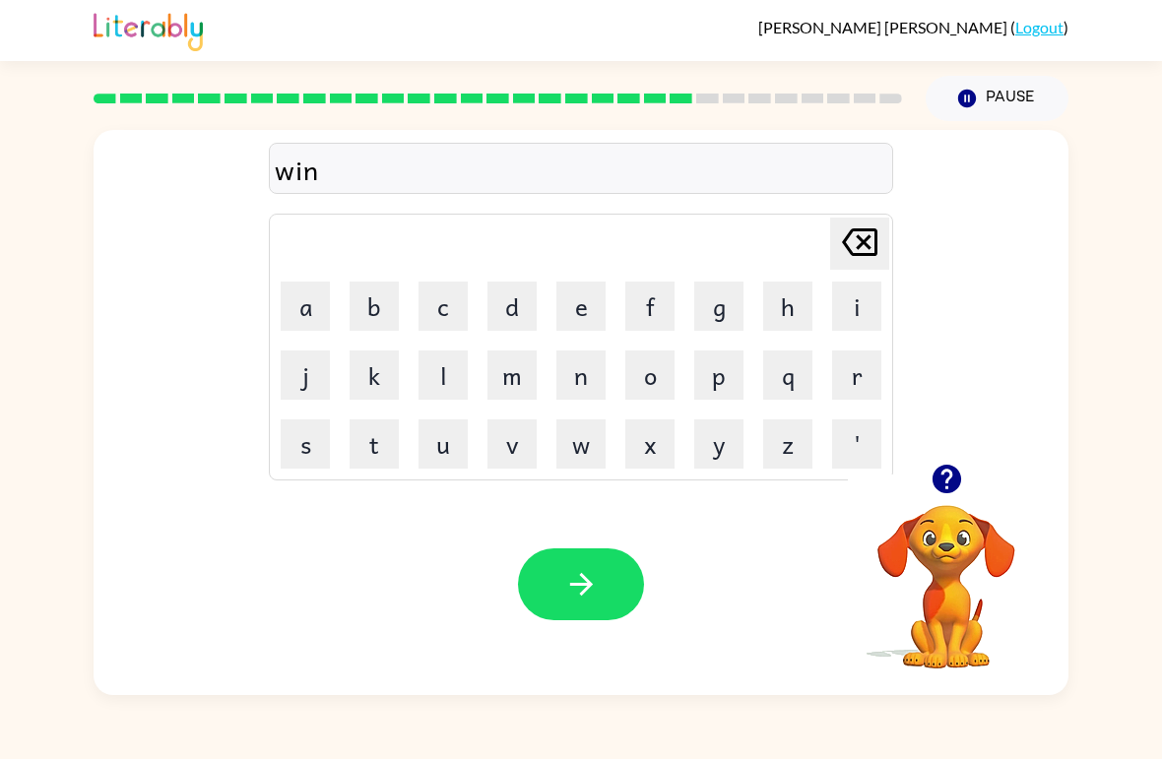
click at [396, 445] on button "t" at bounding box center [374, 443] width 49 height 49
click at [581, 317] on button "e" at bounding box center [580, 306] width 49 height 49
click at [883, 353] on td "r" at bounding box center [856, 375] width 67 height 67
click at [847, 390] on button "r" at bounding box center [856, 375] width 49 height 49
click at [599, 600] on button "button" at bounding box center [581, 584] width 126 height 72
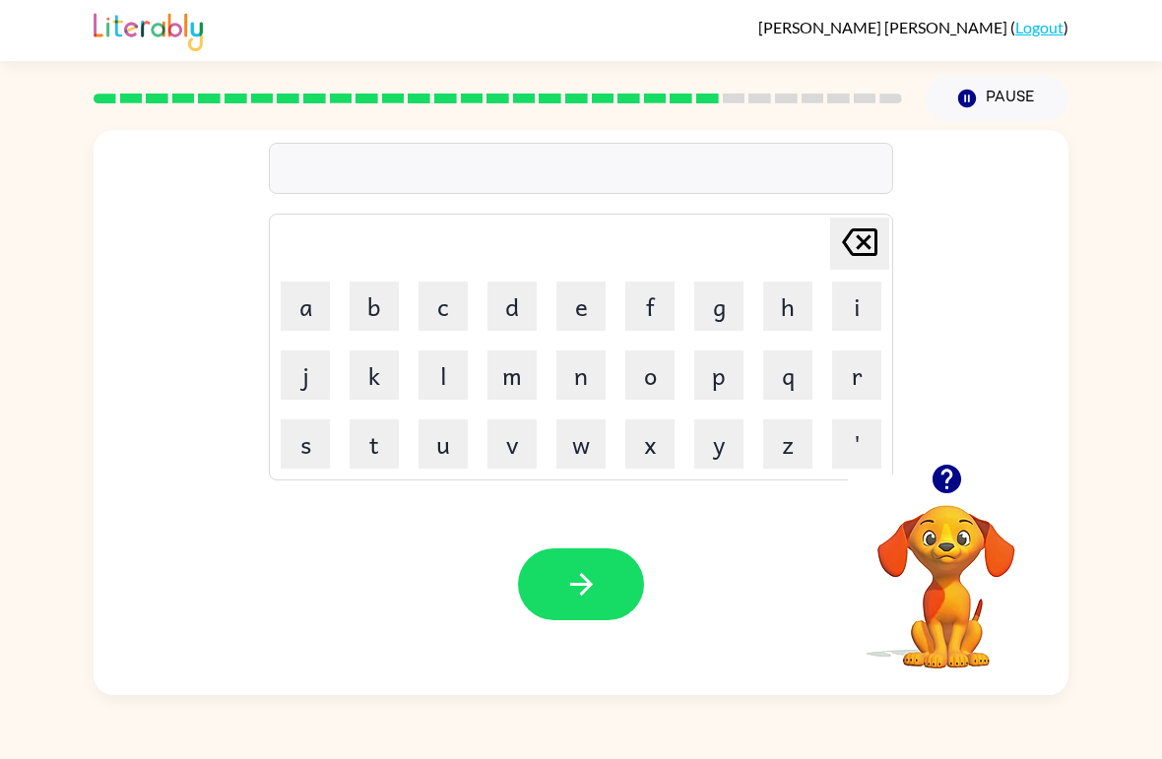
click at [436, 273] on td "c" at bounding box center [443, 306] width 67 height 67
click at [459, 309] on button "c" at bounding box center [442, 306] width 49 height 49
click at [792, 323] on button "h" at bounding box center [787, 306] width 49 height 49
click at [577, 293] on button "e" at bounding box center [580, 306] width 49 height 49
click at [329, 427] on button "s" at bounding box center [305, 443] width 49 height 49
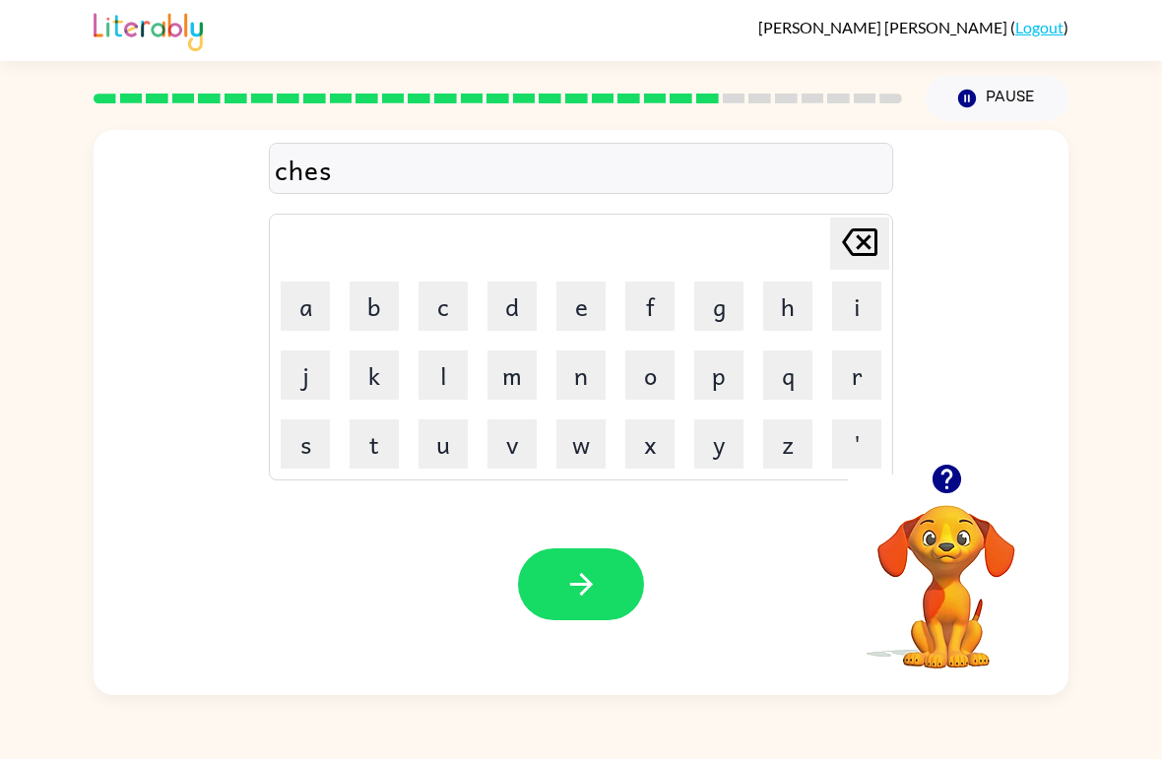
click at [394, 442] on button "t" at bounding box center [374, 443] width 49 height 49
click at [581, 584] on icon "button" at bounding box center [581, 584] width 34 height 34
click at [934, 501] on button "button" at bounding box center [947, 479] width 50 height 50
click at [954, 468] on icon "button" at bounding box center [947, 479] width 34 height 34
click at [309, 435] on button "s" at bounding box center [305, 443] width 49 height 49
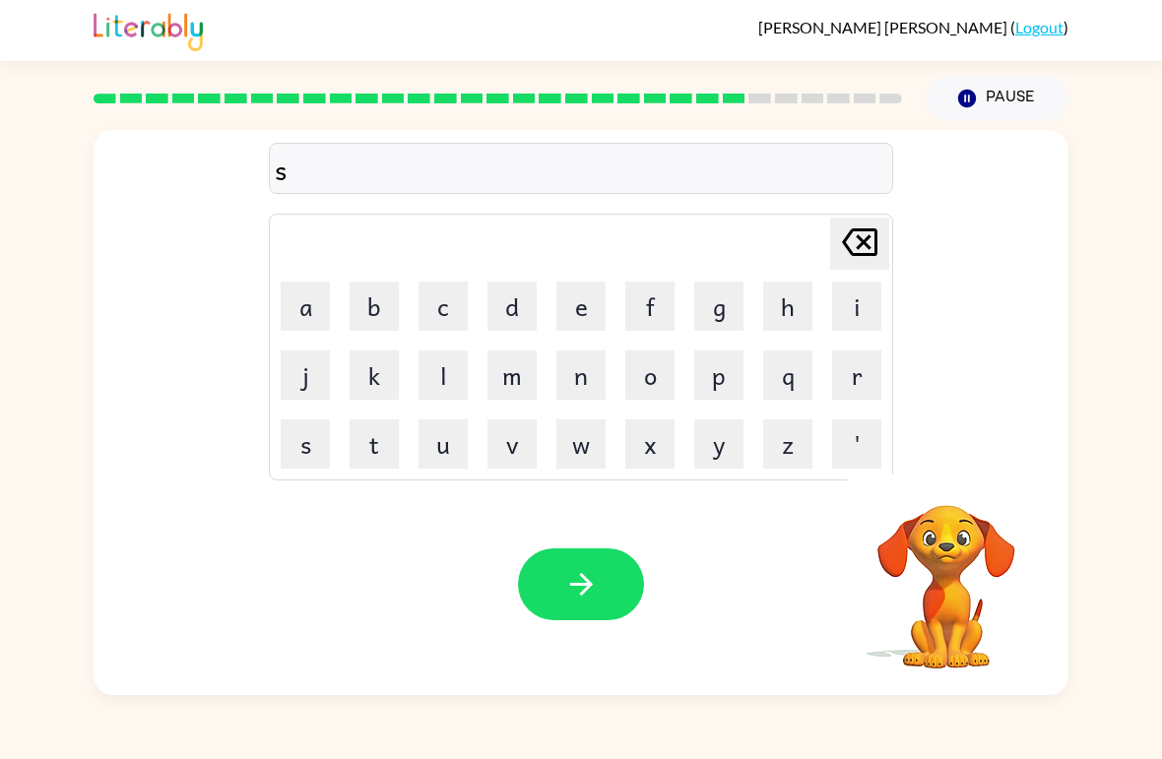
click at [461, 453] on button "u" at bounding box center [442, 443] width 49 height 49
click at [510, 298] on button "d" at bounding box center [511, 306] width 49 height 49
click at [574, 313] on button "e" at bounding box center [580, 306] width 49 height 49
click at [596, 375] on button "n" at bounding box center [580, 375] width 49 height 49
click at [591, 603] on button "button" at bounding box center [581, 584] width 126 height 72
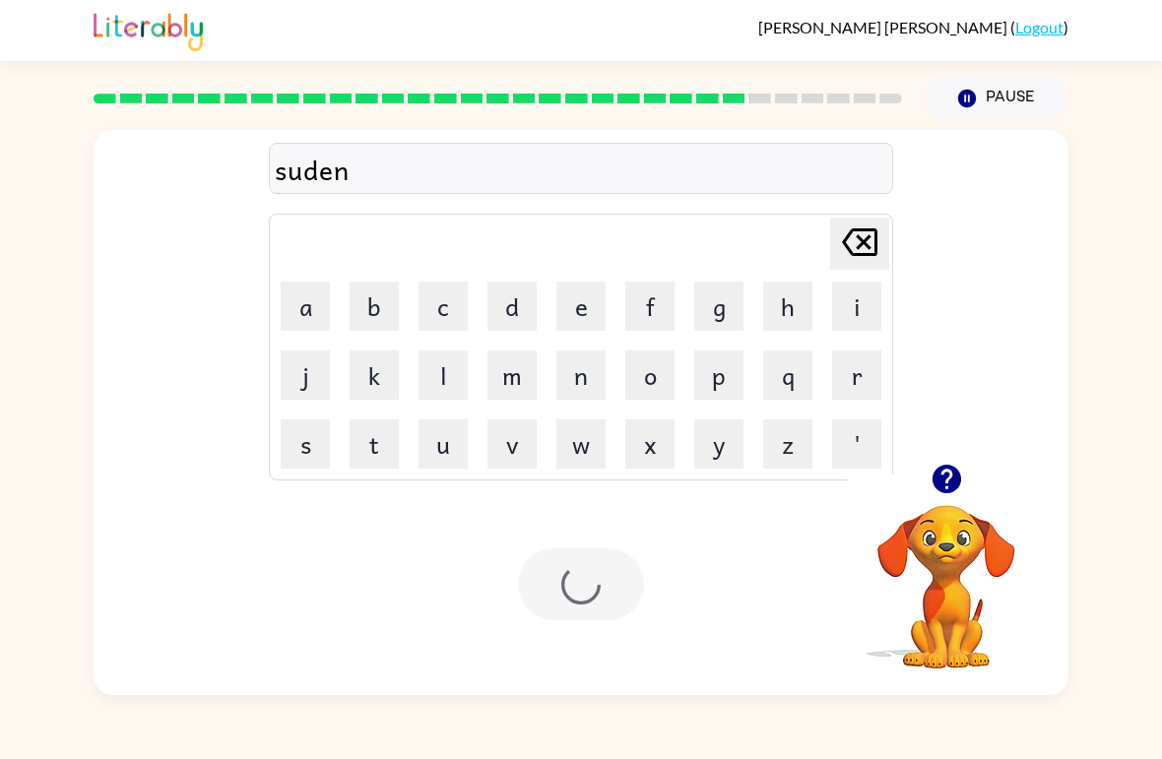
click at [590, 603] on div at bounding box center [581, 584] width 126 height 72
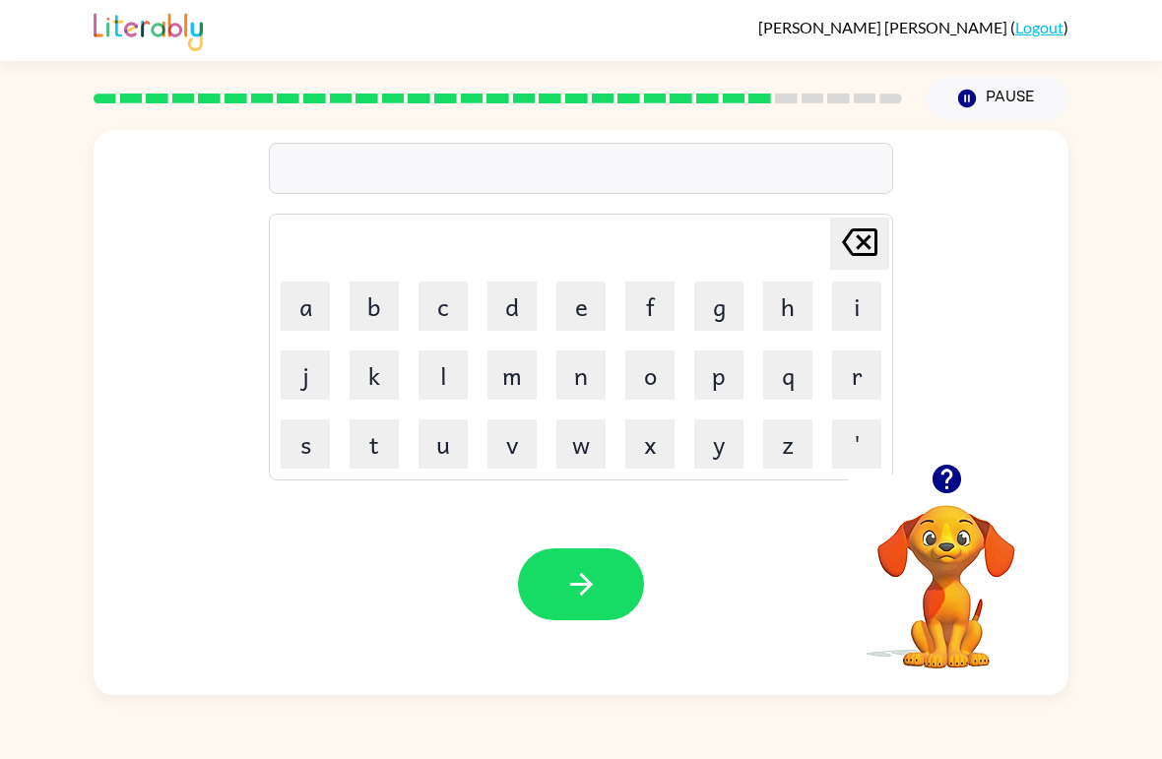
click at [419, 291] on button "c" at bounding box center [442, 306] width 49 height 49
click at [652, 388] on button "o" at bounding box center [649, 375] width 49 height 49
click at [580, 386] on button "n" at bounding box center [580, 375] width 49 height 49
click at [590, 323] on button "e" at bounding box center [580, 306] width 49 height 49
click at [591, 566] on button "button" at bounding box center [581, 584] width 126 height 72
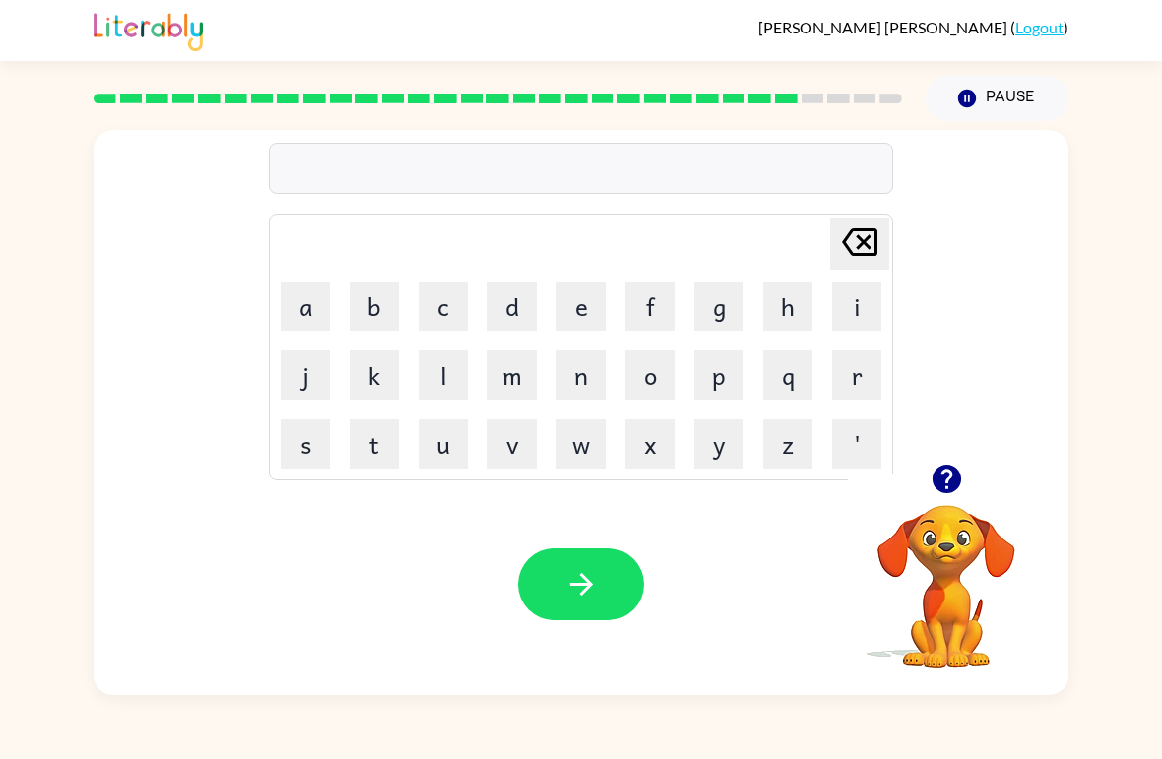
click at [442, 309] on button "c" at bounding box center [442, 306] width 49 height 49
click at [796, 300] on button "h" at bounding box center [787, 306] width 49 height 49
click at [297, 326] on button "a" at bounding box center [305, 306] width 49 height 49
click at [603, 377] on button "n" at bounding box center [580, 375] width 49 height 49
click at [580, 306] on button "e" at bounding box center [580, 306] width 49 height 49
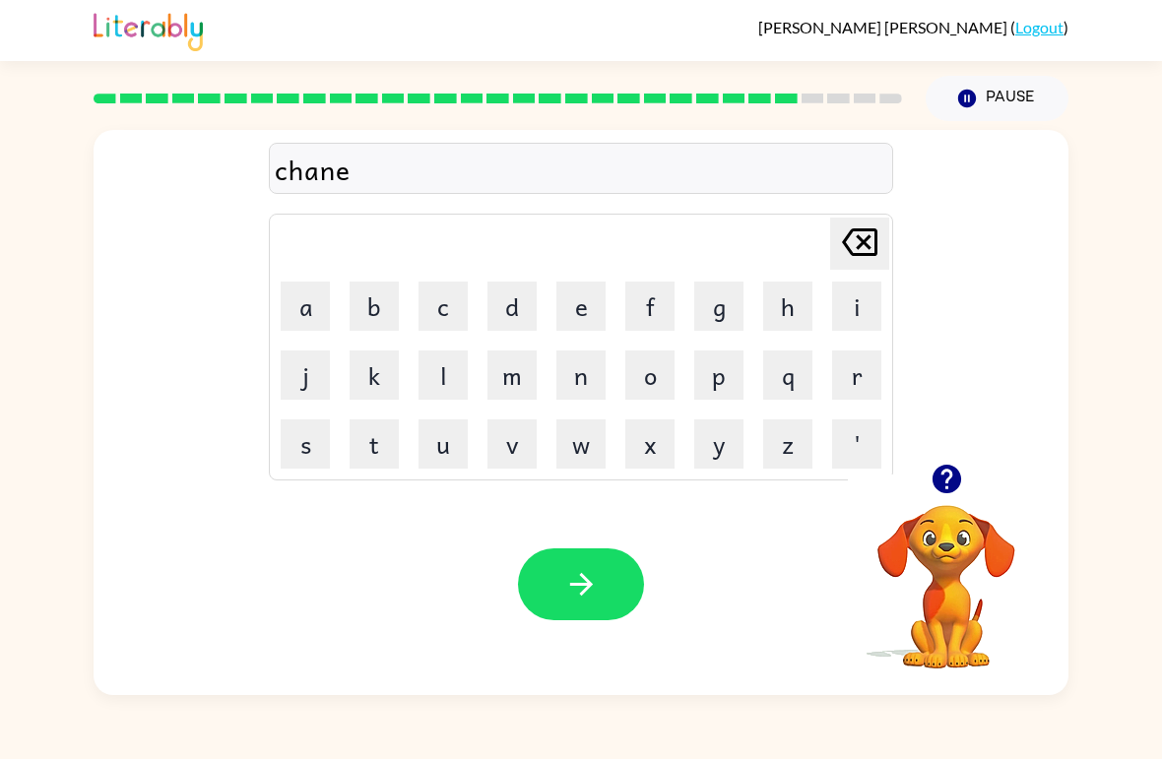
click at [606, 588] on button "button" at bounding box center [581, 584] width 126 height 72
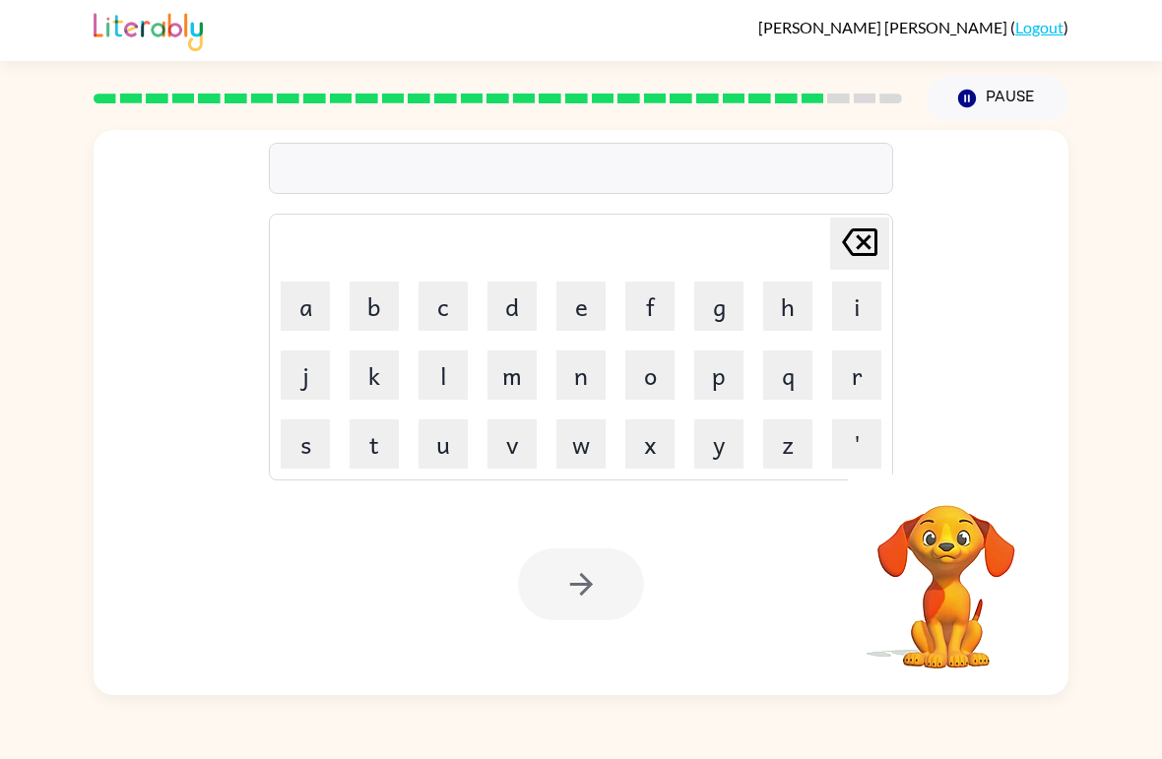
click at [317, 448] on button "s" at bounding box center [305, 443] width 49 height 49
click at [795, 303] on button "h" at bounding box center [787, 306] width 49 height 49
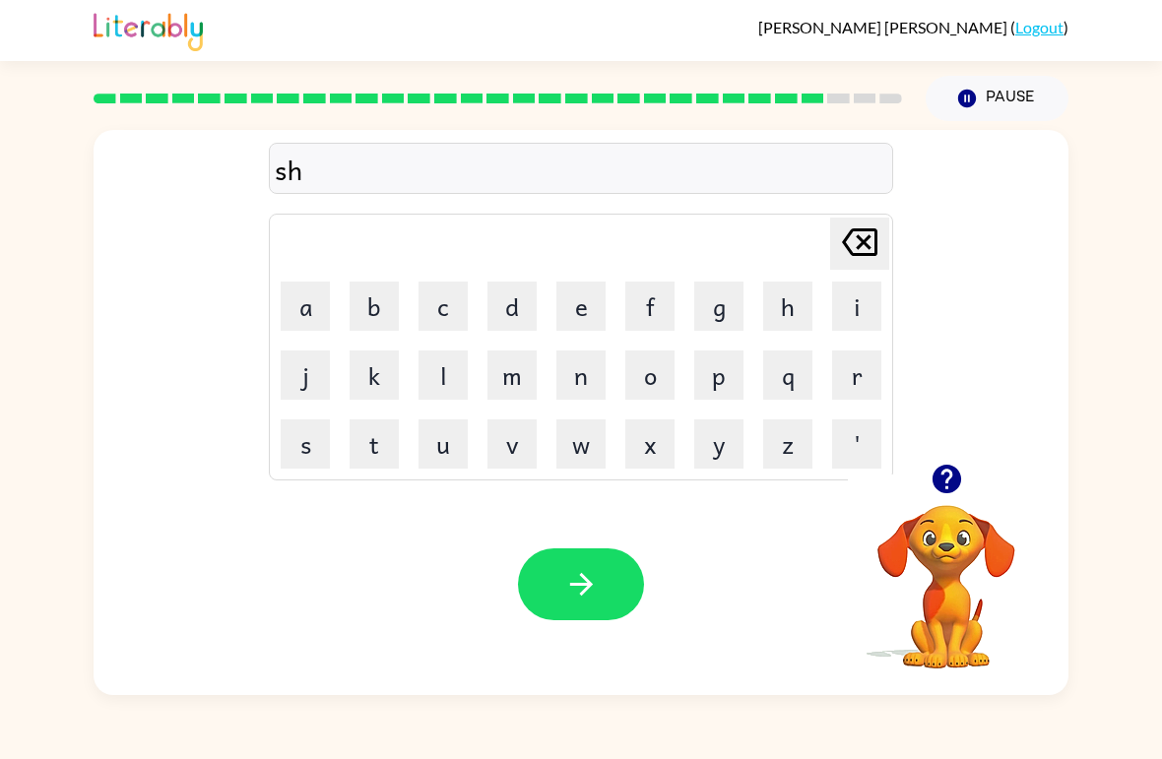
click at [463, 439] on button "u" at bounding box center [442, 443] width 49 height 49
click at [363, 466] on button "t" at bounding box center [374, 443] width 49 height 49
click at [612, 582] on button "button" at bounding box center [581, 584] width 126 height 72
click at [392, 454] on button "t" at bounding box center [374, 443] width 49 height 49
click at [764, 309] on button "h" at bounding box center [787, 306] width 49 height 49
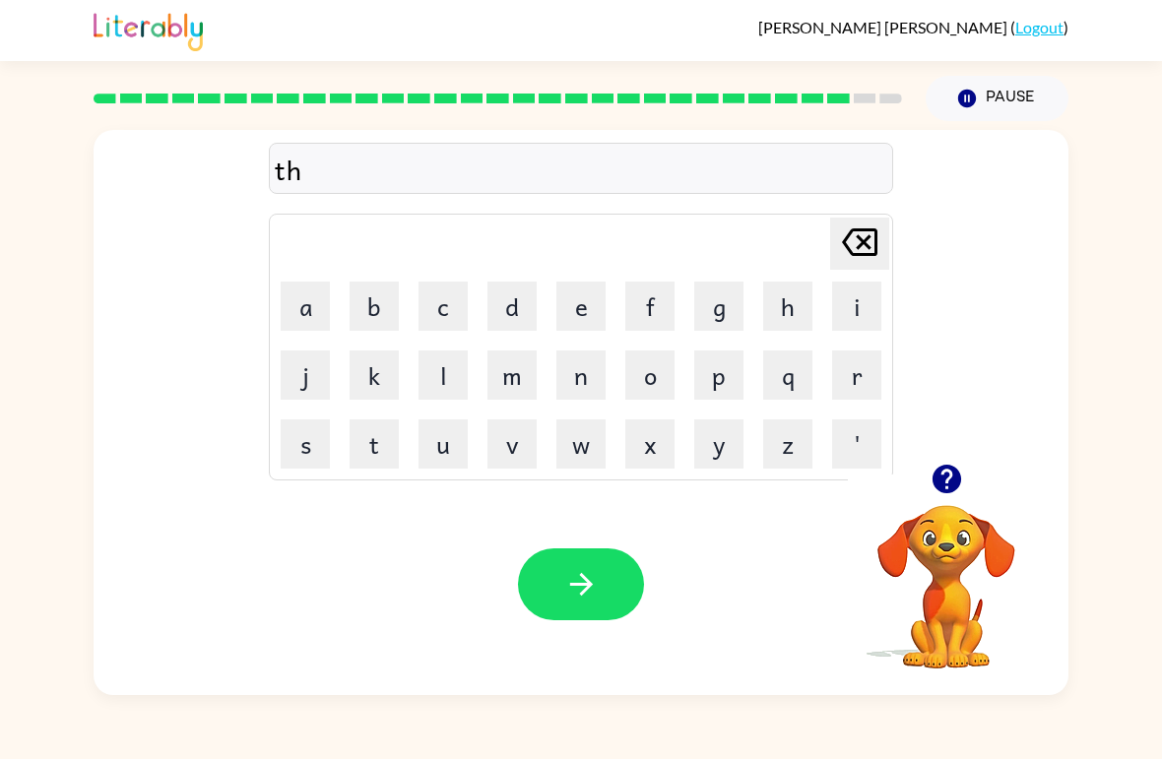
click at [870, 381] on button "r" at bounding box center [856, 375] width 49 height 49
click at [301, 453] on button "s" at bounding box center [305, 443] width 49 height 49
click at [379, 489] on div "Your browser must support playing .mp4 files to use Literably. Please try using…" at bounding box center [581, 585] width 975 height 222
click at [362, 467] on button "t" at bounding box center [374, 443] width 49 height 49
click at [591, 605] on button "button" at bounding box center [581, 584] width 126 height 72
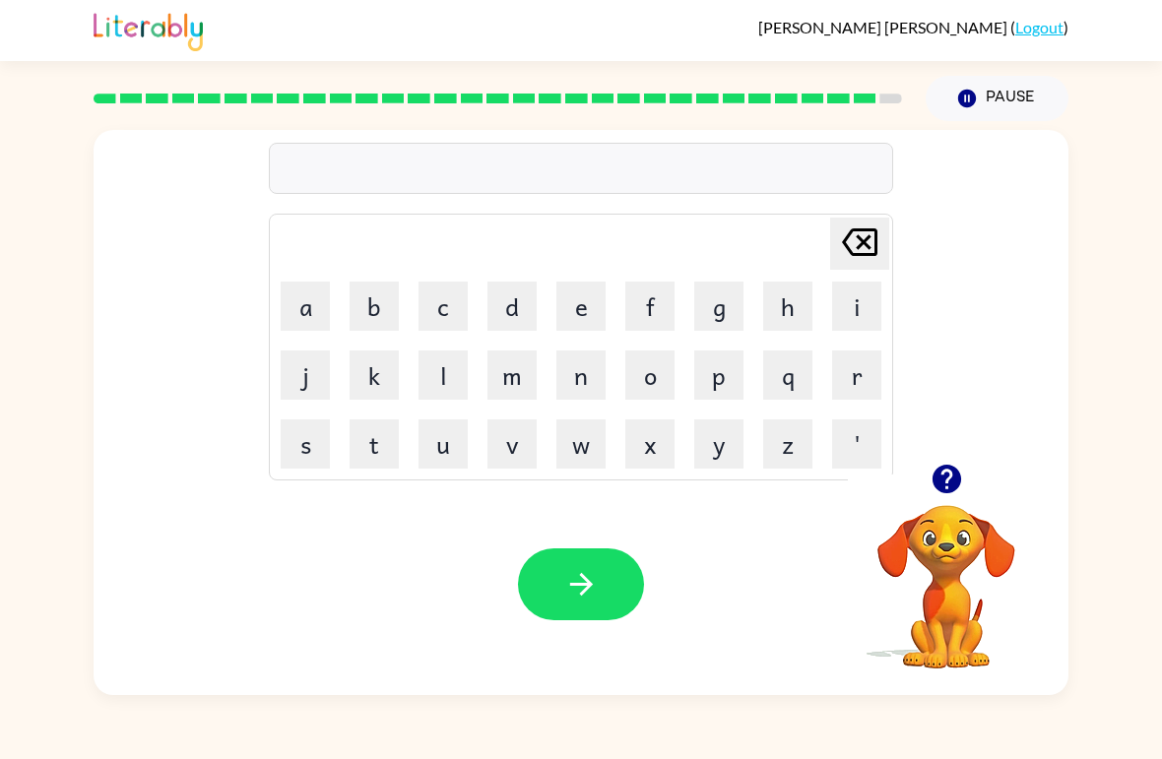
click at [930, 490] on icon "button" at bounding box center [947, 479] width 34 height 34
click at [856, 312] on button "i" at bounding box center [856, 306] width 49 height 49
click at [724, 377] on button "p" at bounding box center [718, 375] width 49 height 49
click at [577, 313] on button "e" at bounding box center [580, 306] width 49 height 49
click at [865, 250] on icon "Delete Delete last character input" at bounding box center [859, 242] width 47 height 47
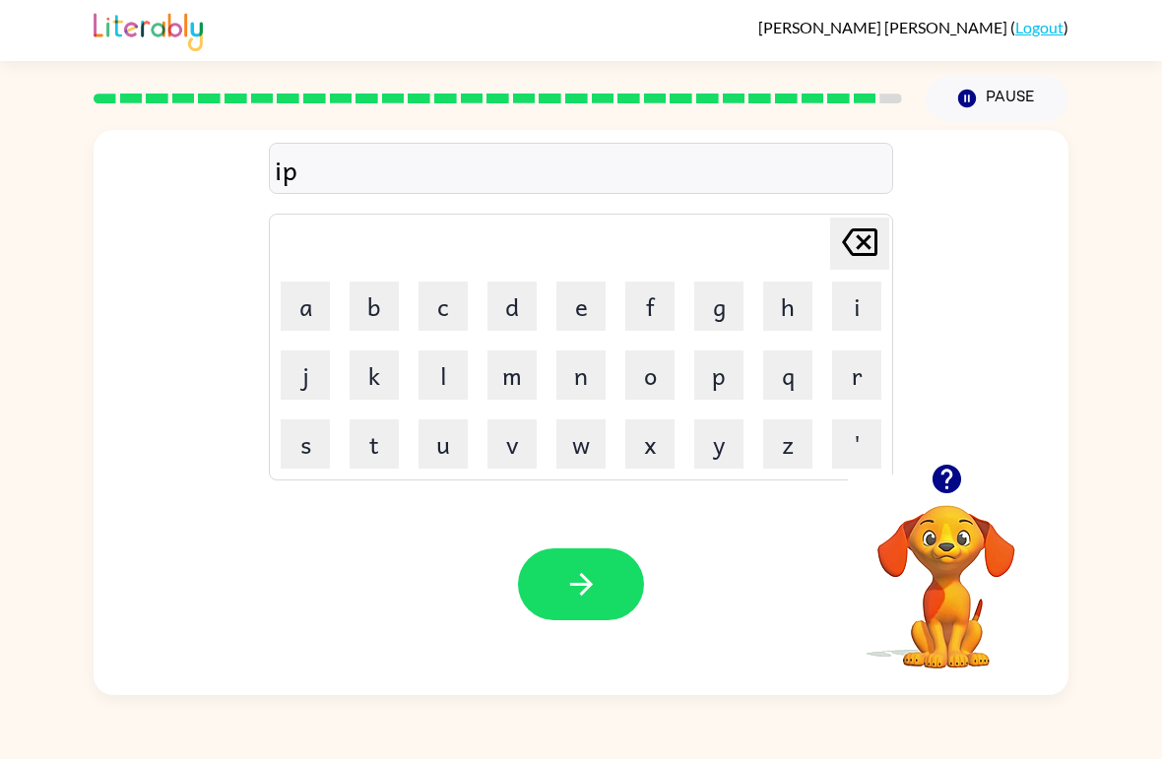
click at [864, 250] on icon "Delete Delete last character input" at bounding box center [859, 242] width 47 height 47
click at [871, 241] on icon "Delete Delete last character input" at bounding box center [859, 242] width 47 height 47
click at [870, 380] on button "r" at bounding box center [856, 375] width 49 height 49
click at [867, 308] on button "i" at bounding box center [856, 306] width 49 height 49
click at [718, 393] on button "p" at bounding box center [718, 375] width 49 height 49
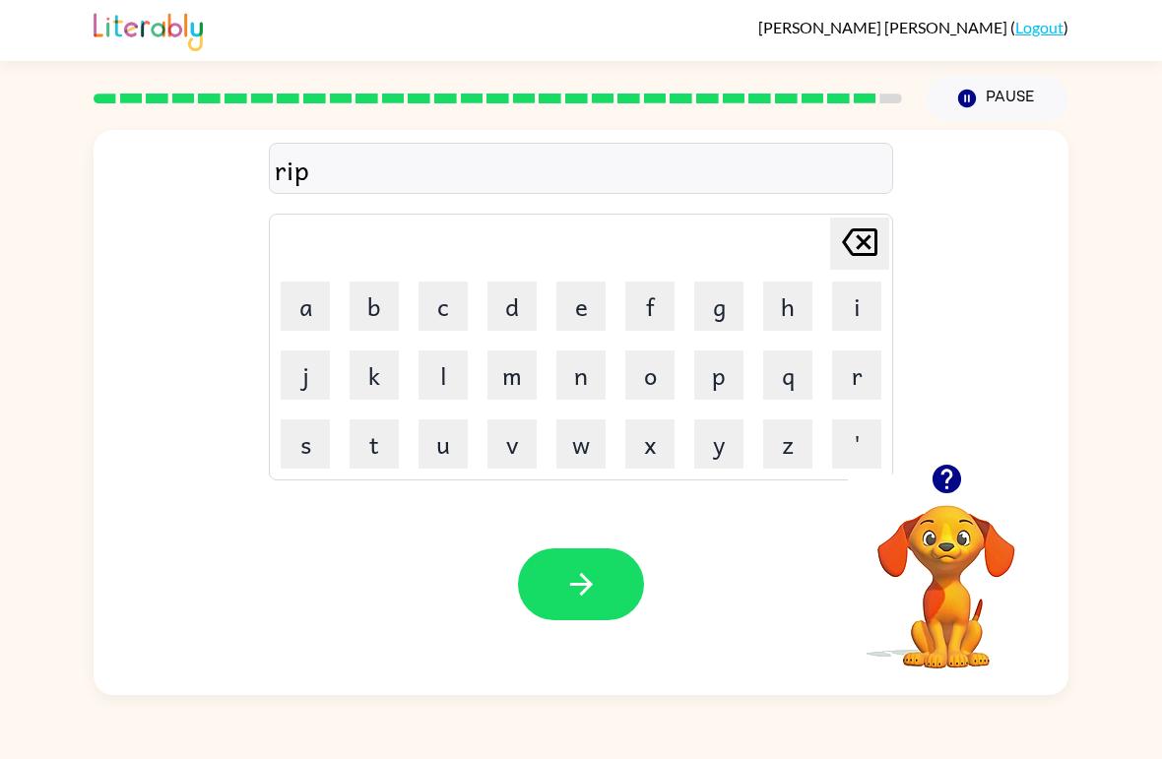
click at [602, 303] on button "e" at bounding box center [580, 306] width 49 height 49
click at [605, 592] on button "button" at bounding box center [581, 584] width 126 height 72
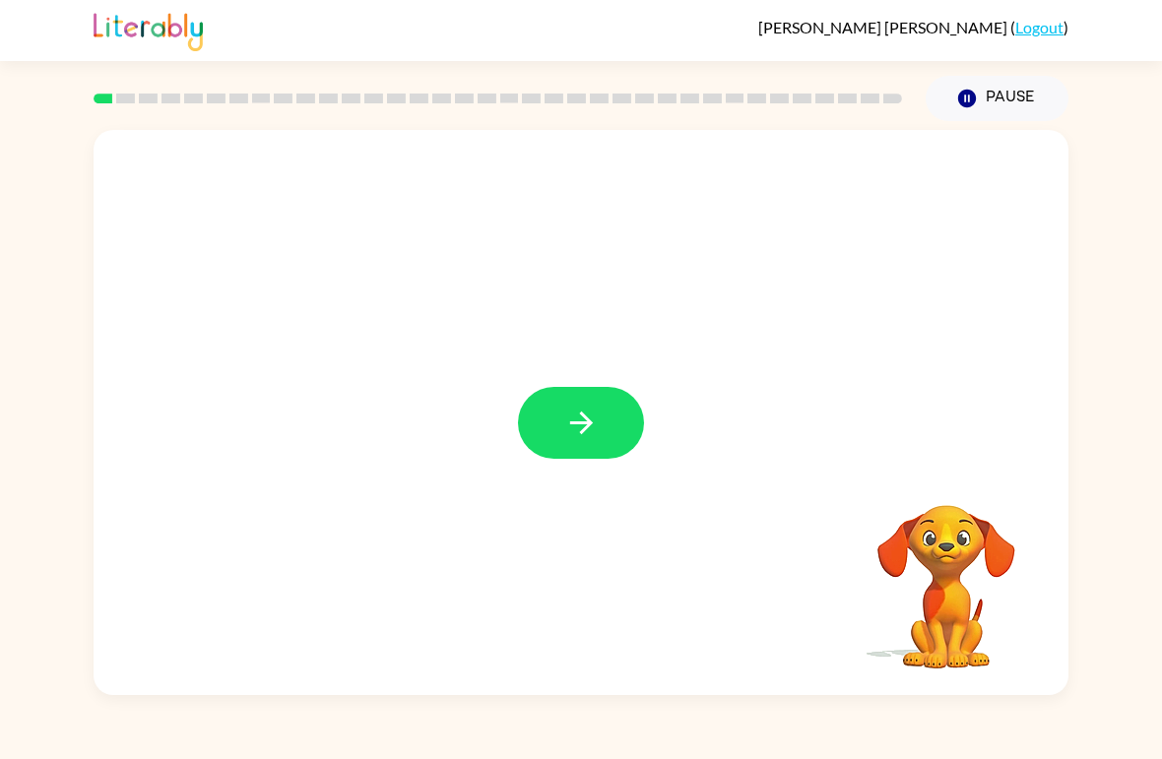
click at [597, 404] on button "button" at bounding box center [581, 423] width 126 height 72
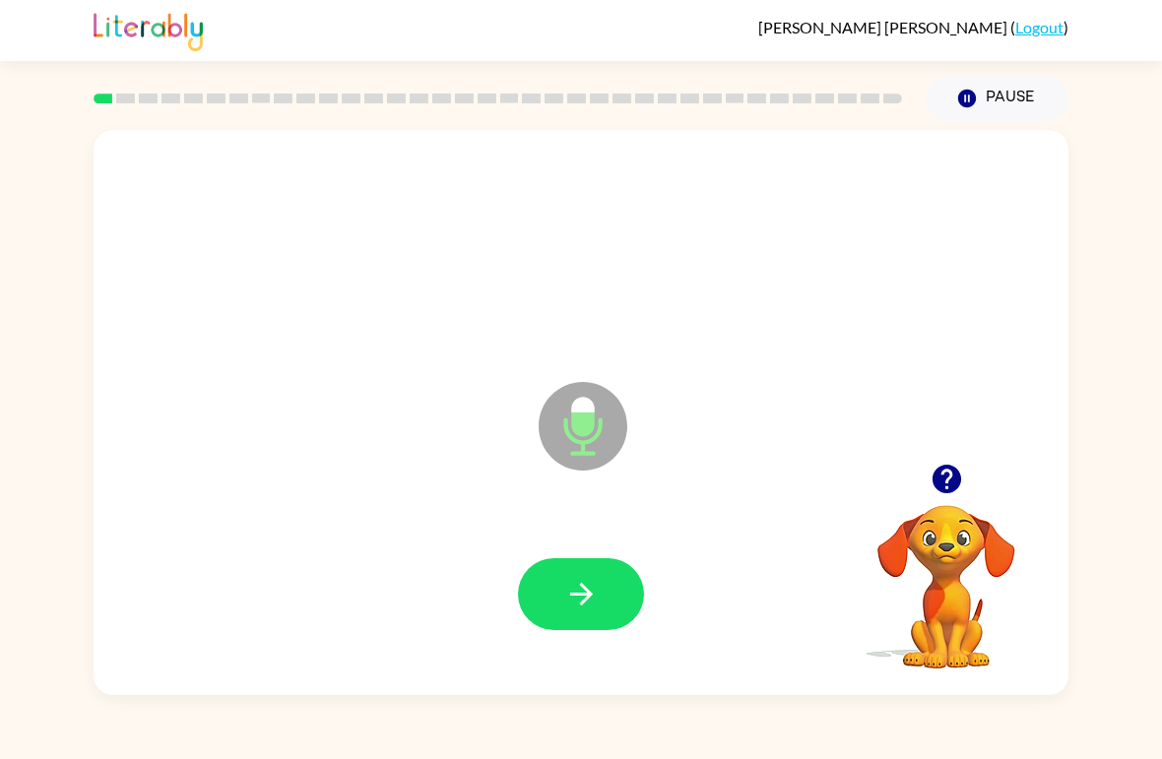
click at [610, 603] on button "button" at bounding box center [581, 594] width 126 height 72
click at [619, 605] on button "button" at bounding box center [581, 594] width 126 height 72
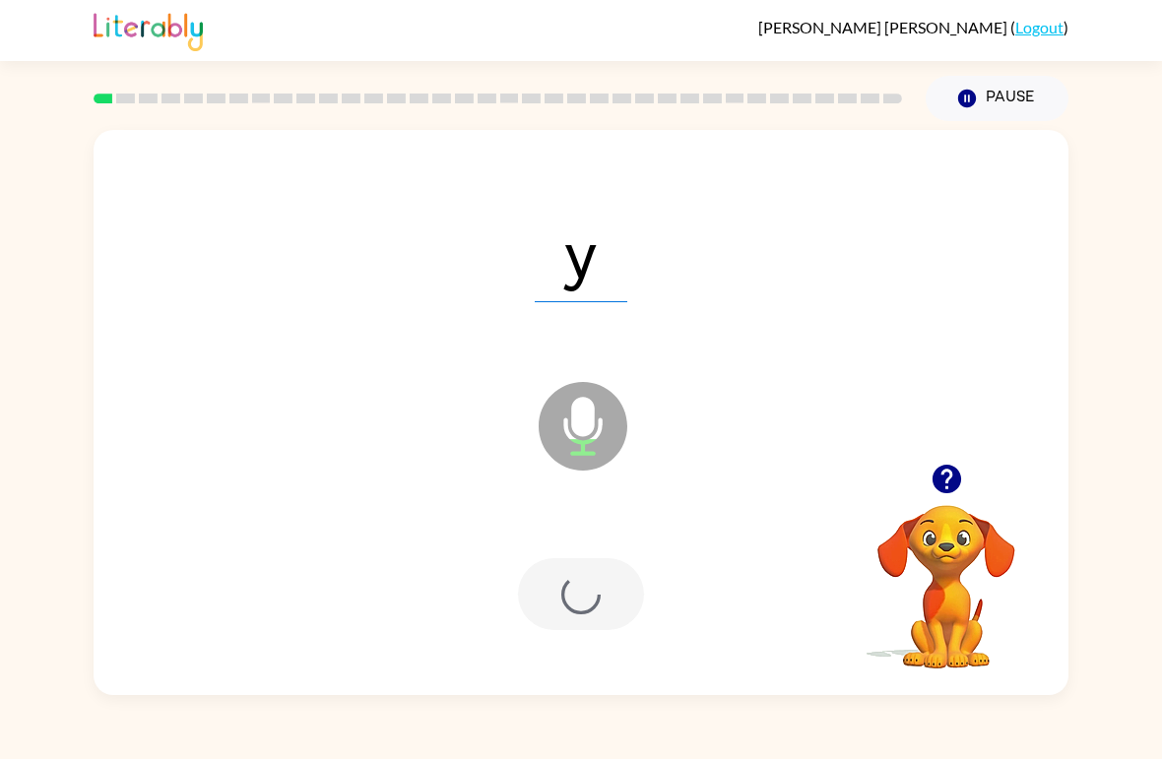
click at [618, 605] on div at bounding box center [581, 594] width 126 height 72
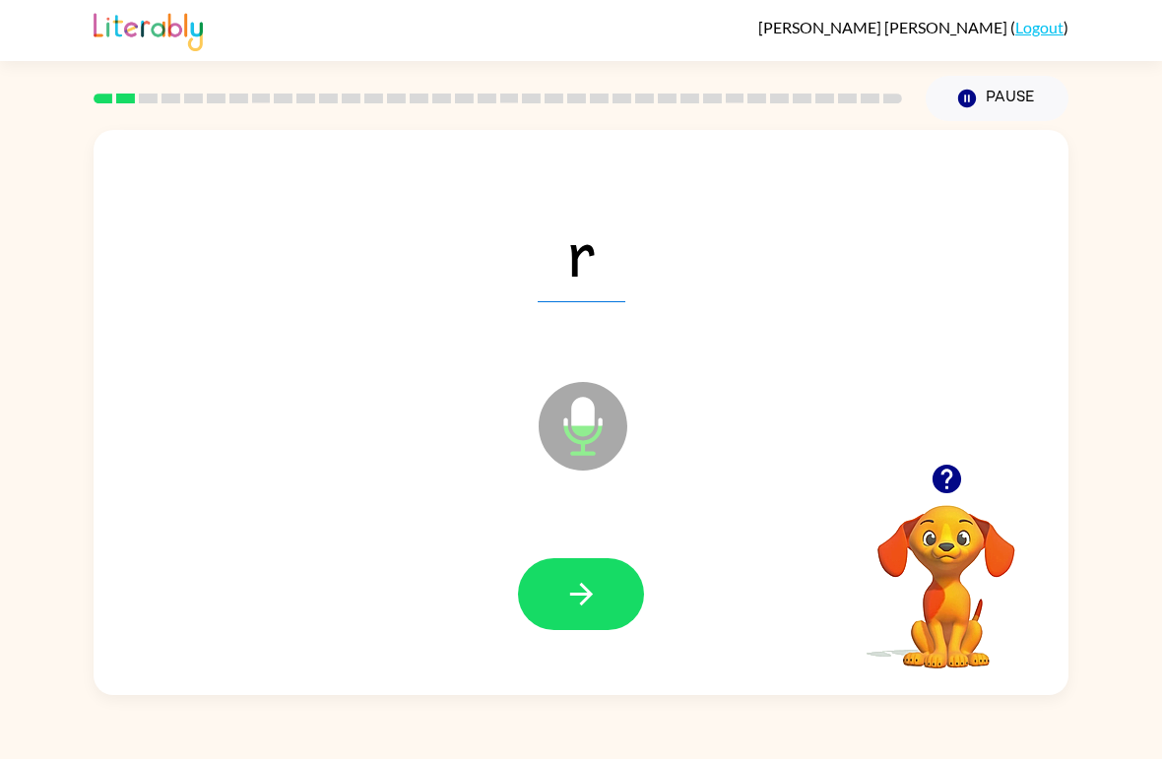
click at [623, 615] on button "button" at bounding box center [581, 594] width 126 height 72
click at [624, 605] on button "button" at bounding box center [581, 594] width 126 height 72
click at [600, 599] on button "button" at bounding box center [581, 594] width 126 height 72
click at [617, 605] on button "button" at bounding box center [581, 594] width 126 height 72
click at [610, 594] on button "button" at bounding box center [581, 594] width 126 height 72
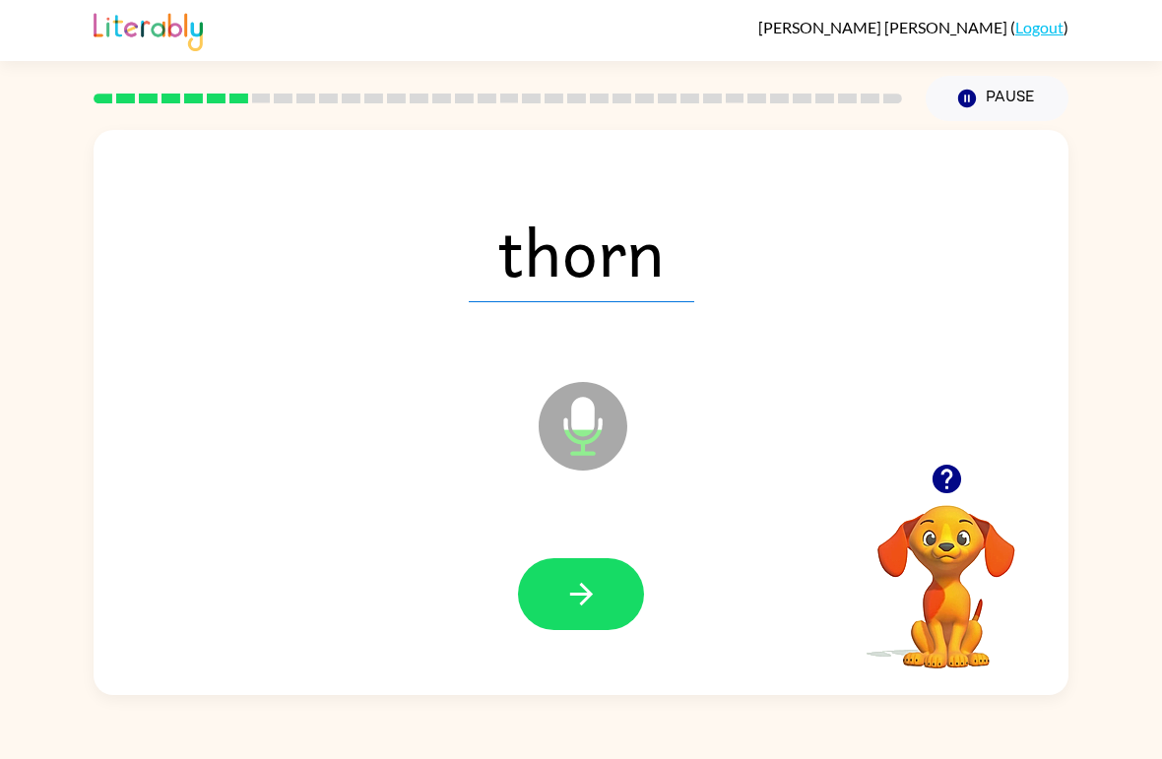
click at [608, 589] on button "button" at bounding box center [581, 594] width 126 height 72
click at [632, 608] on button "button" at bounding box center [581, 594] width 126 height 72
click at [625, 620] on button "button" at bounding box center [581, 594] width 126 height 72
click at [616, 618] on button "button" at bounding box center [581, 594] width 126 height 72
click at [603, 604] on button "button" at bounding box center [581, 594] width 126 height 72
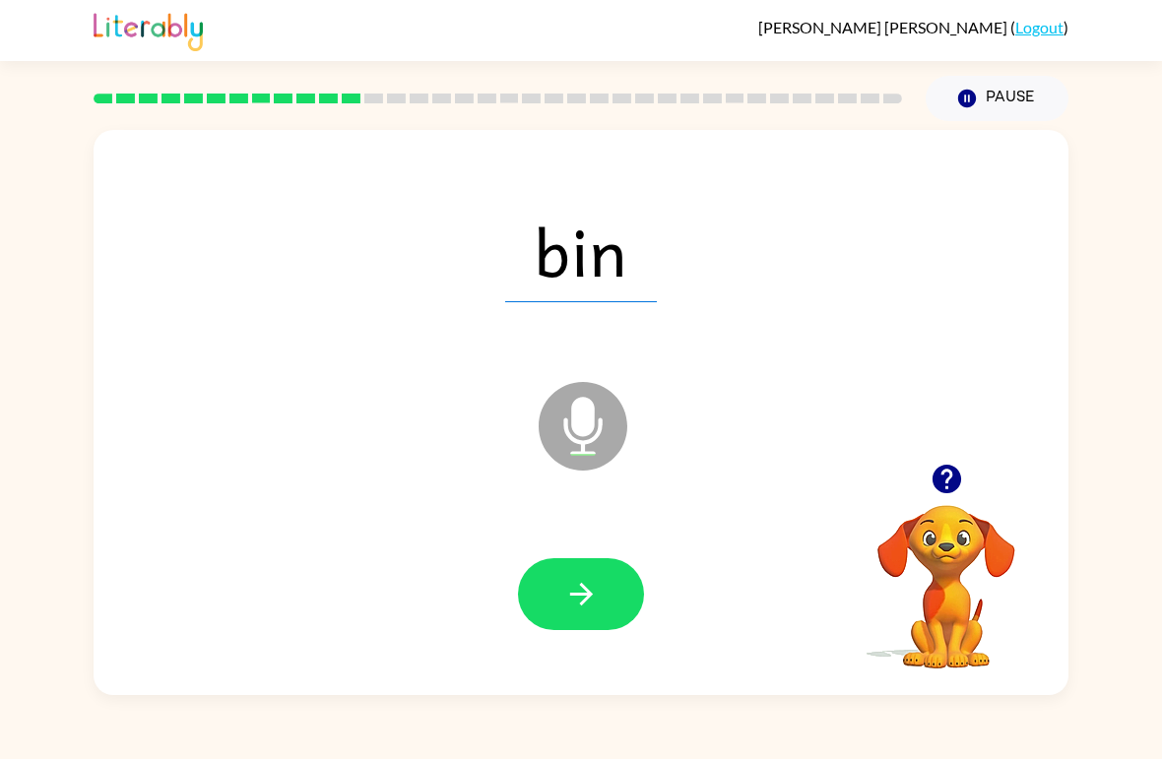
click at [615, 592] on button "button" at bounding box center [581, 594] width 126 height 72
click at [608, 614] on button "button" at bounding box center [581, 594] width 126 height 72
click at [610, 626] on button "button" at bounding box center [581, 594] width 126 height 72
click at [613, 588] on button "button" at bounding box center [581, 594] width 126 height 72
click at [609, 616] on button "button" at bounding box center [581, 594] width 126 height 72
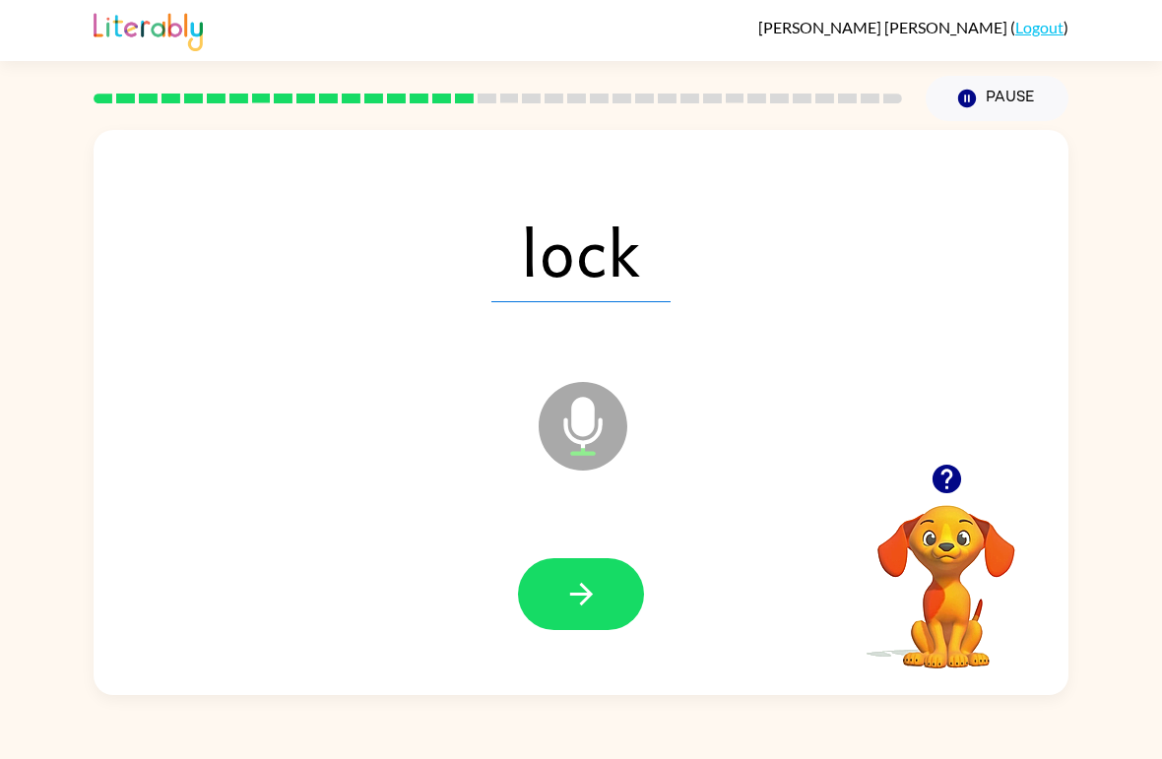
click at [616, 621] on button "button" at bounding box center [581, 594] width 126 height 72
click at [610, 612] on button "button" at bounding box center [581, 594] width 126 height 72
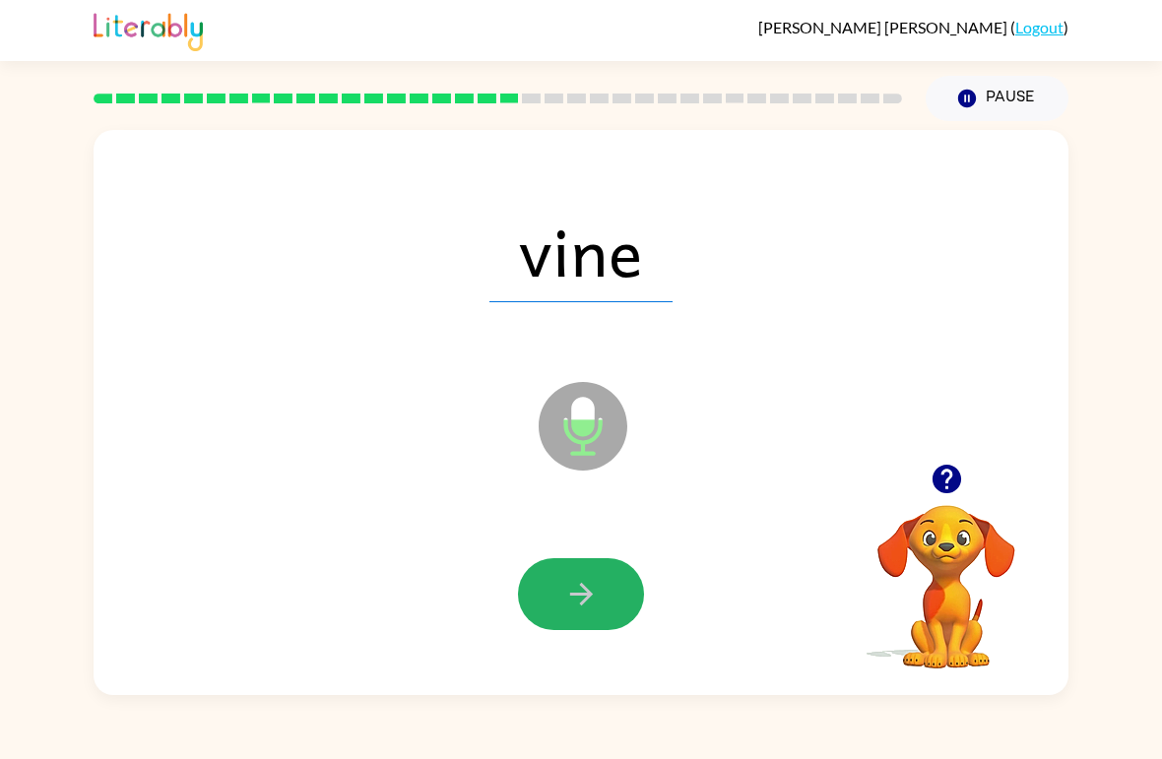
click at [592, 617] on button "button" at bounding box center [581, 594] width 126 height 72
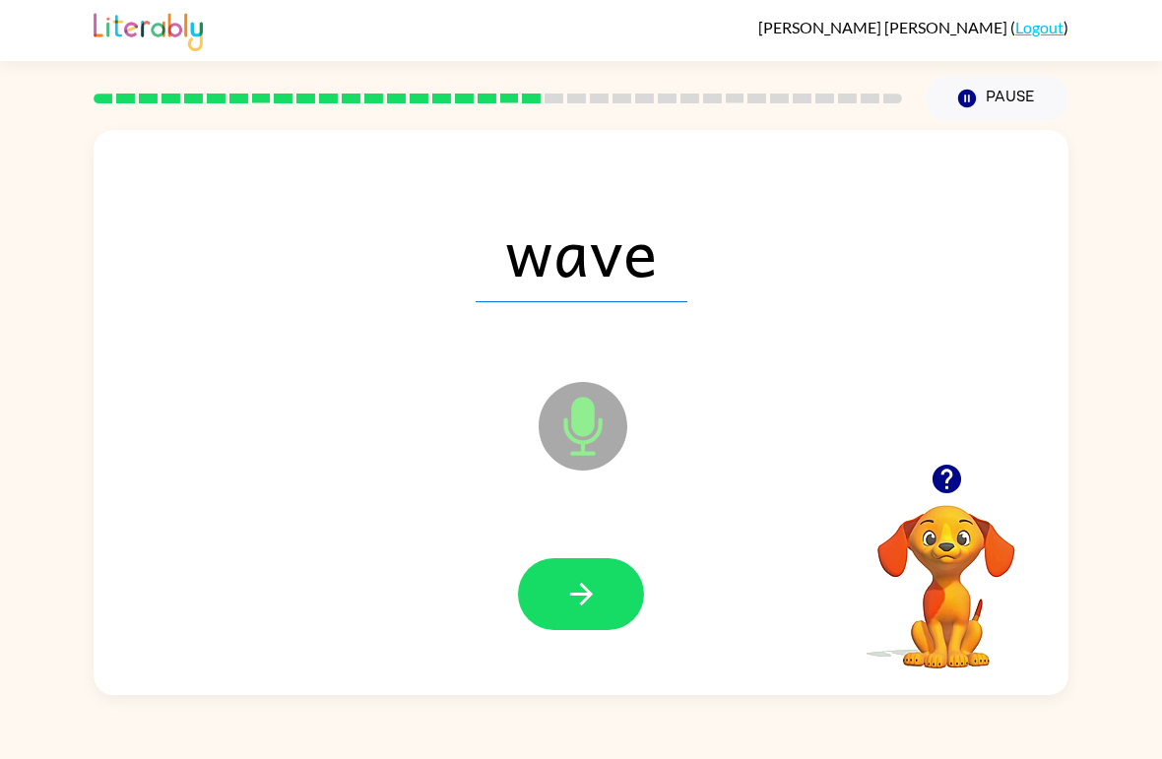
click at [576, 615] on button "button" at bounding box center [581, 594] width 126 height 72
click at [631, 622] on button "button" at bounding box center [581, 594] width 126 height 72
click at [623, 596] on button "button" at bounding box center [581, 594] width 126 height 72
click at [614, 630] on button "button" at bounding box center [581, 594] width 126 height 72
click at [610, 629] on button "button" at bounding box center [581, 594] width 126 height 72
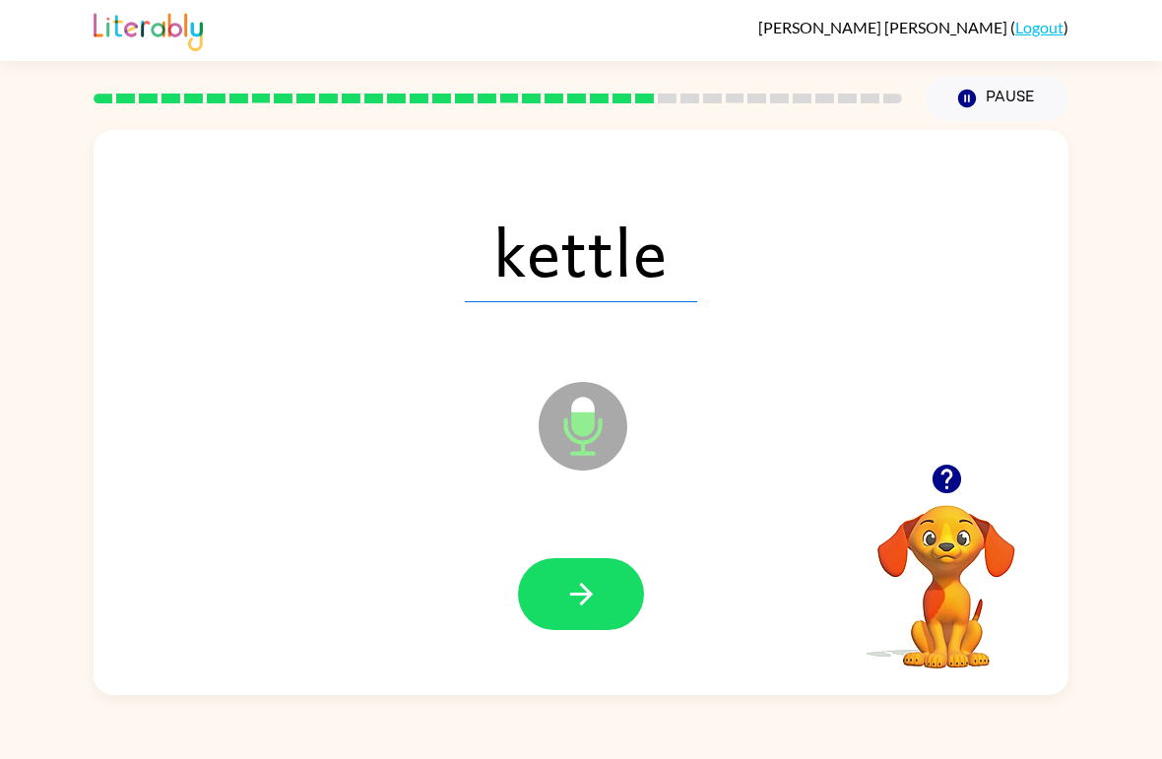
click at [607, 581] on button "button" at bounding box center [581, 594] width 126 height 72
click at [617, 603] on button "button" at bounding box center [581, 594] width 126 height 72
click at [633, 611] on button "button" at bounding box center [581, 594] width 126 height 72
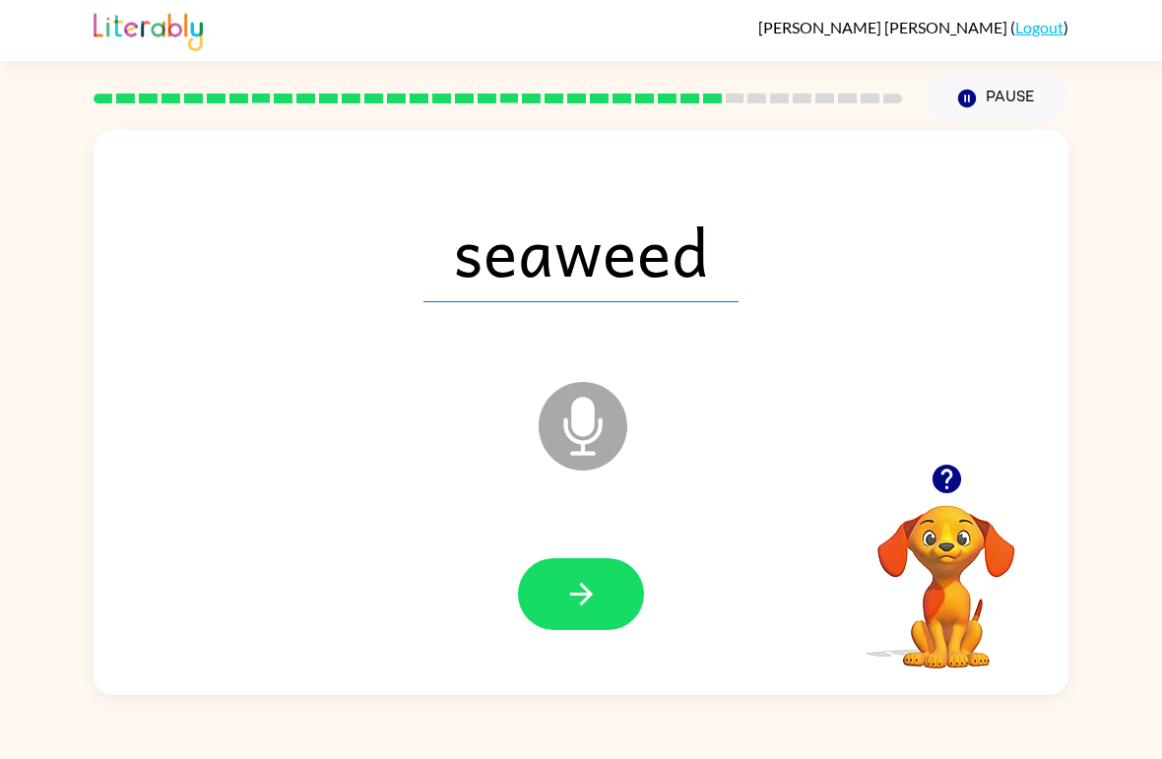
click at [615, 593] on button "button" at bounding box center [581, 594] width 126 height 72
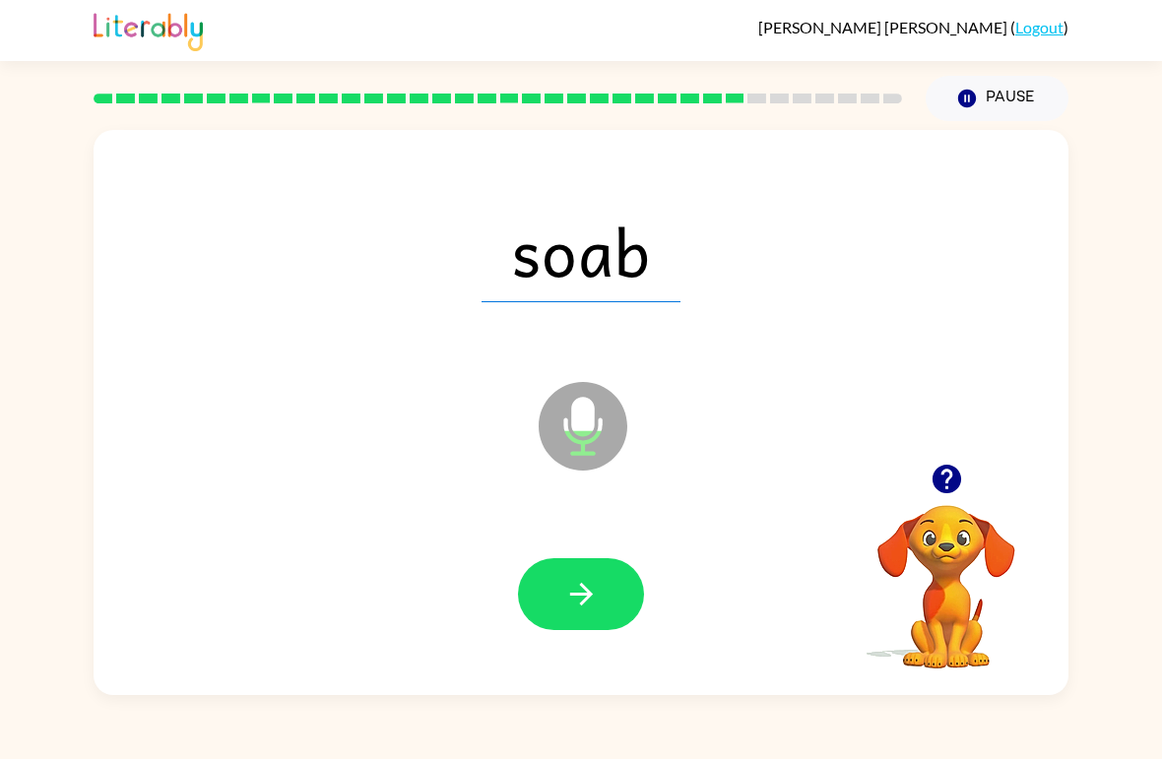
click at [602, 601] on button "button" at bounding box center [581, 594] width 126 height 72
click at [603, 630] on button "button" at bounding box center [581, 594] width 126 height 72
click at [617, 596] on button "button" at bounding box center [581, 594] width 126 height 72
click at [619, 601] on button "button" at bounding box center [581, 594] width 126 height 72
click at [611, 587] on button "button" at bounding box center [581, 594] width 126 height 72
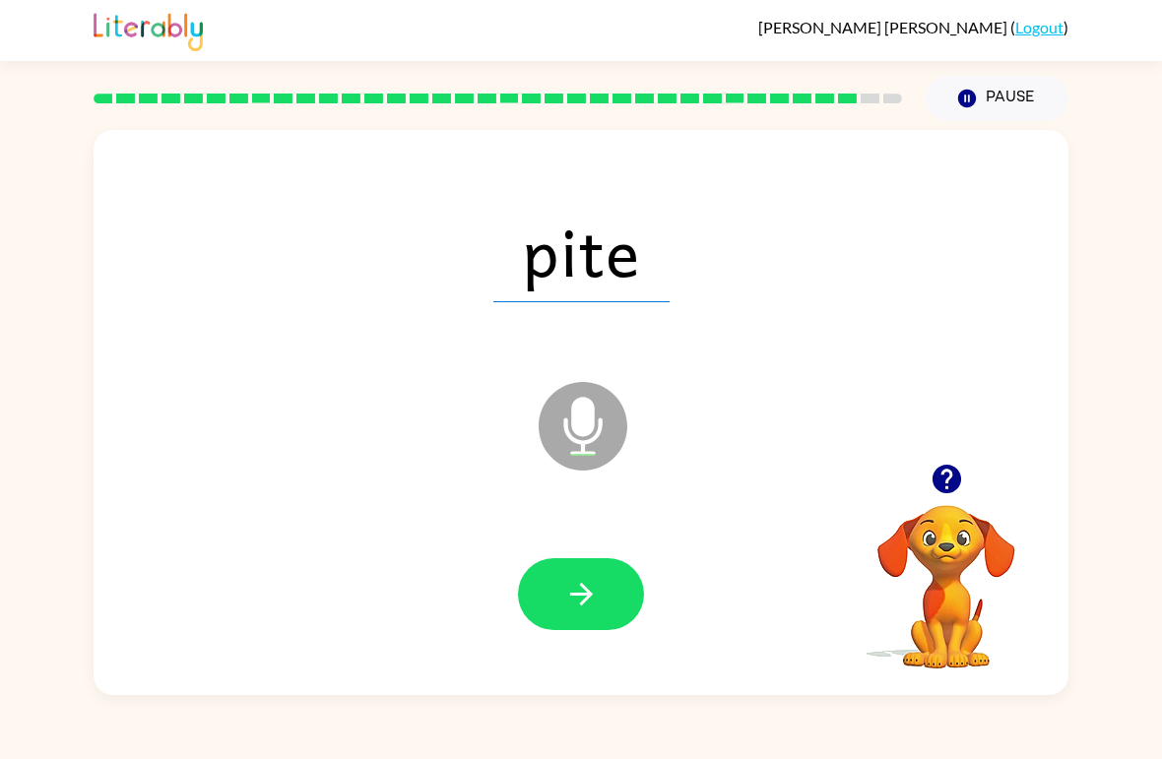
click at [628, 610] on button "button" at bounding box center [581, 594] width 126 height 72
click at [606, 630] on button "button" at bounding box center [581, 594] width 126 height 72
